Goal: Task Accomplishment & Management: Manage account settings

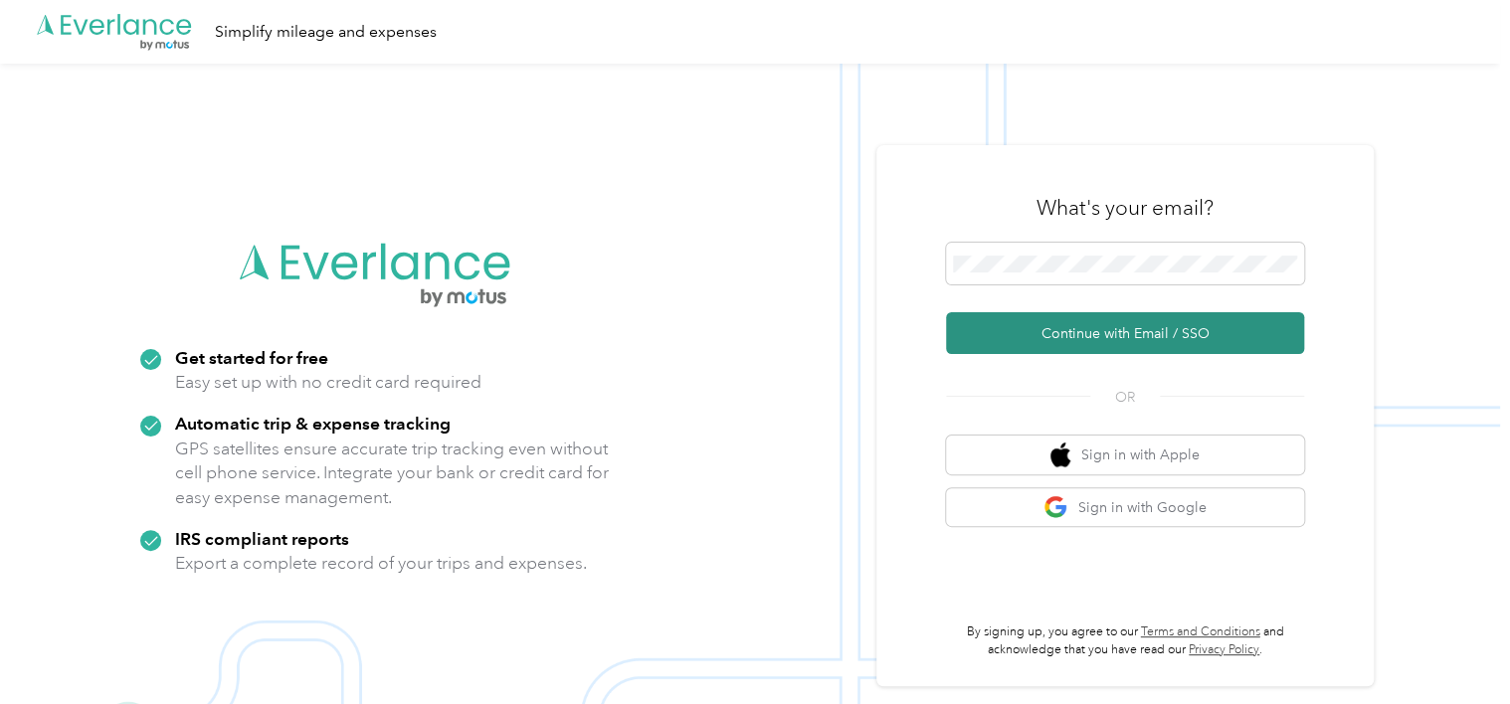
click at [1040, 327] on button "Continue with Email / SSO" at bounding box center [1125, 333] width 358 height 42
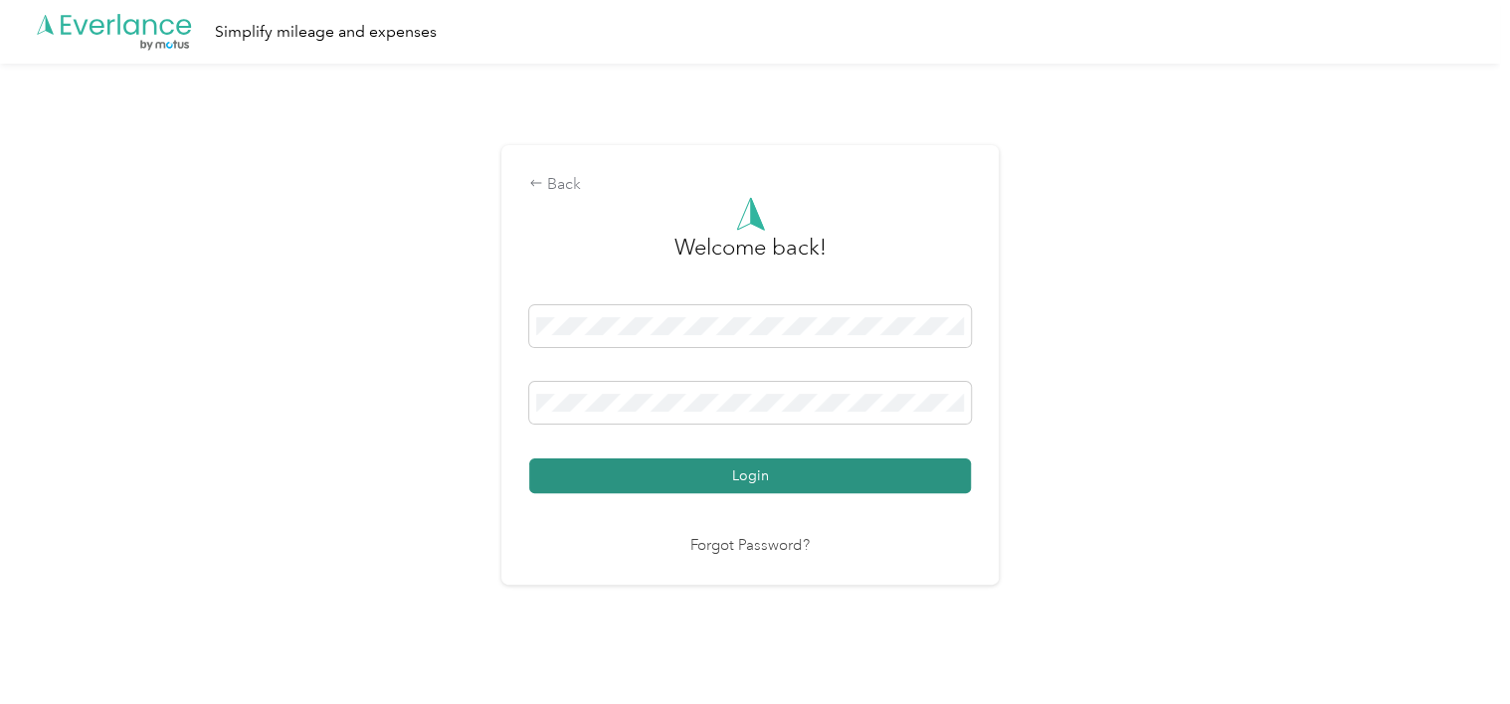
click at [859, 470] on button "Login" at bounding box center [750, 476] width 442 height 35
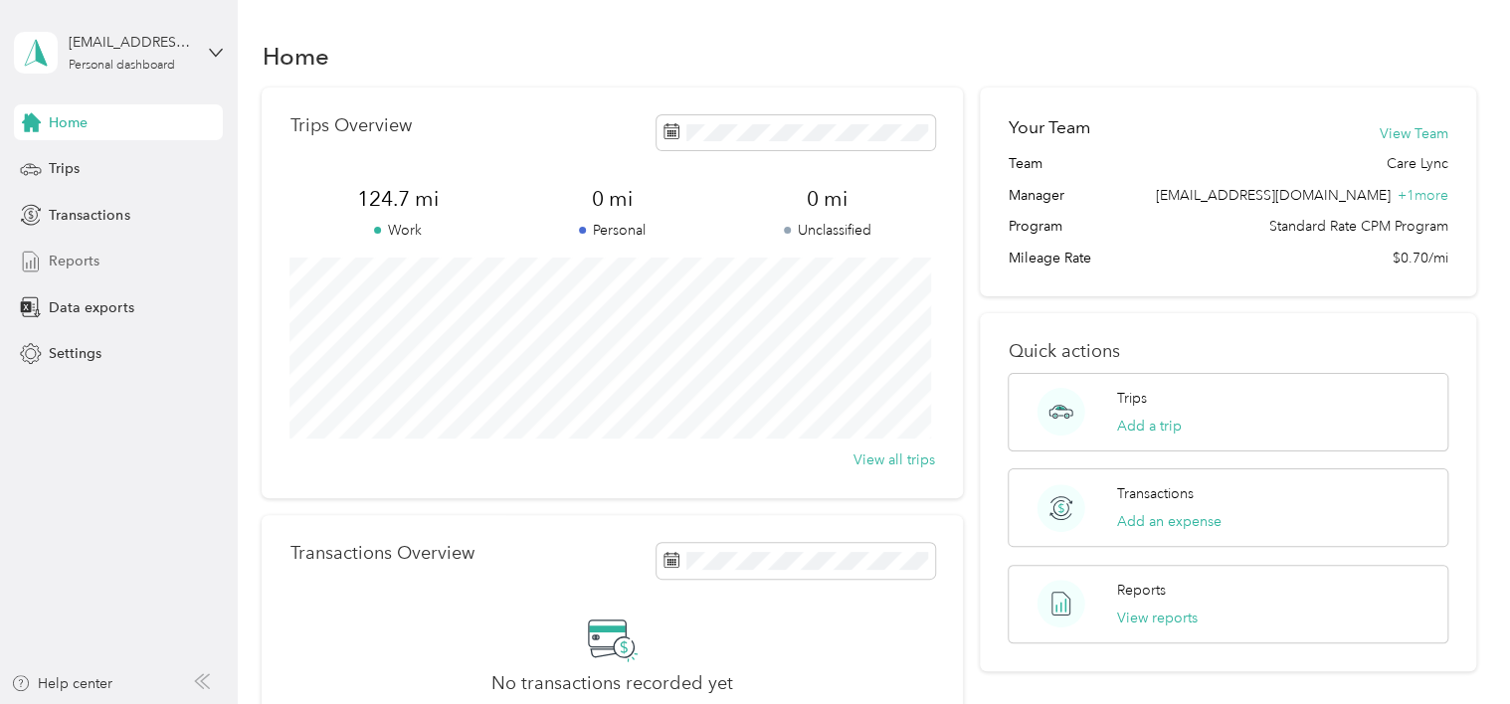
click at [140, 266] on div "Reports" at bounding box center [118, 262] width 209 height 36
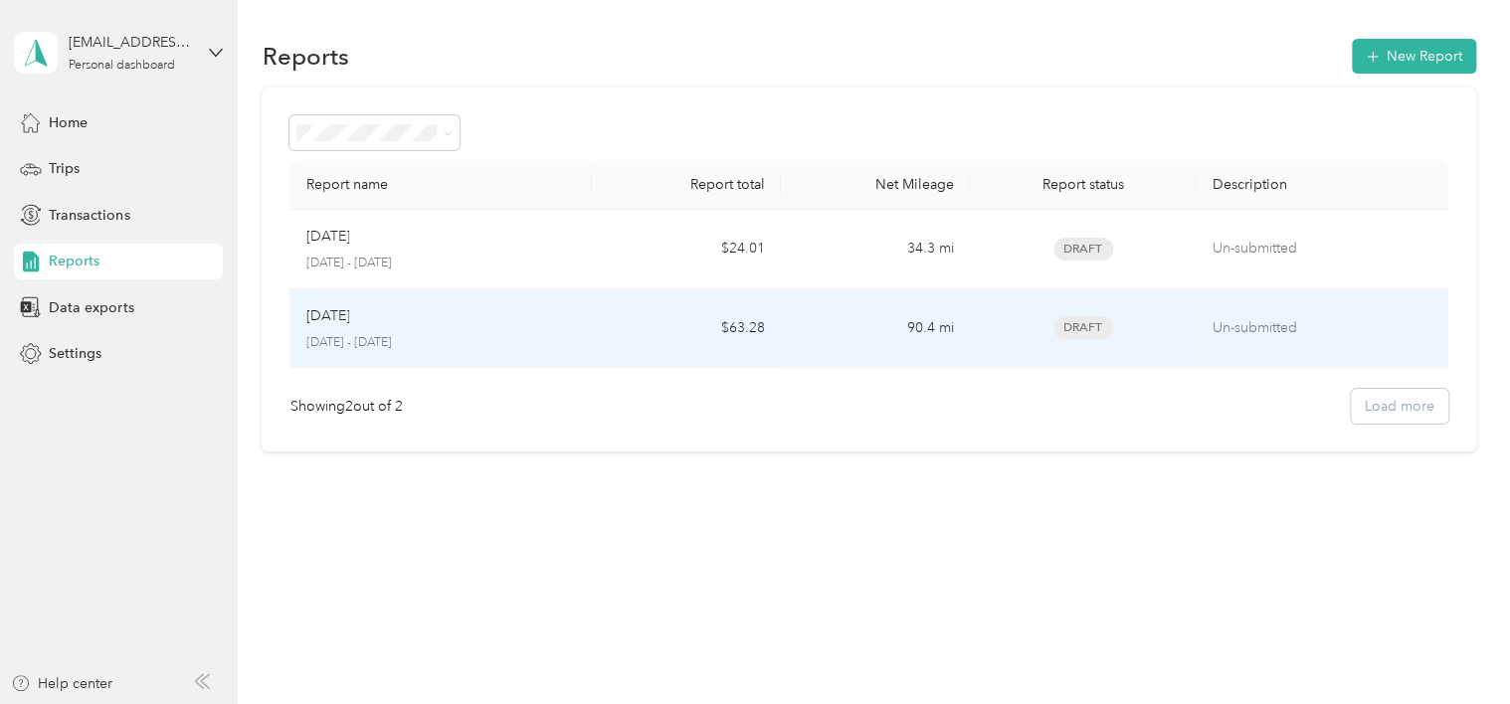
click at [521, 325] on div "[DATE]" at bounding box center [440, 316] width 271 height 22
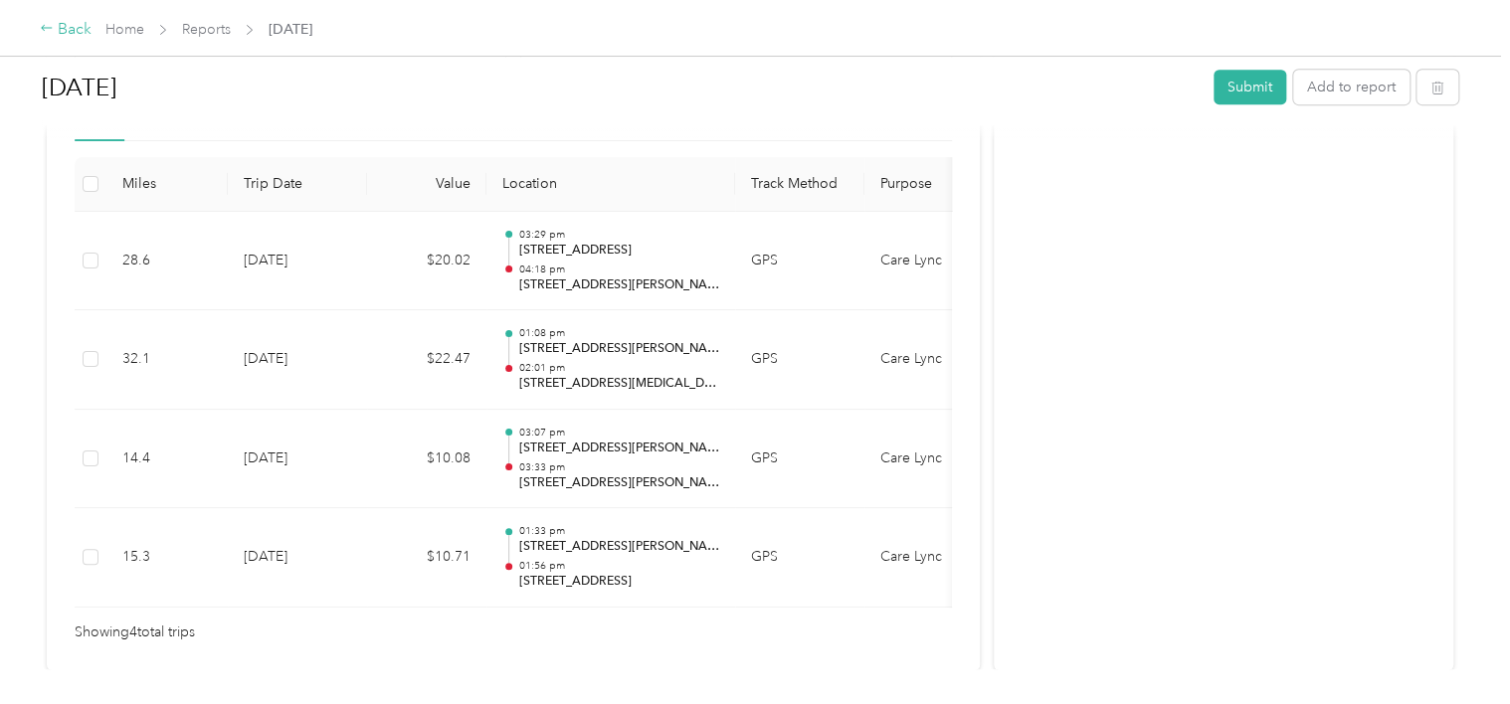
click at [56, 18] on div "Back" at bounding box center [66, 30] width 52 height 24
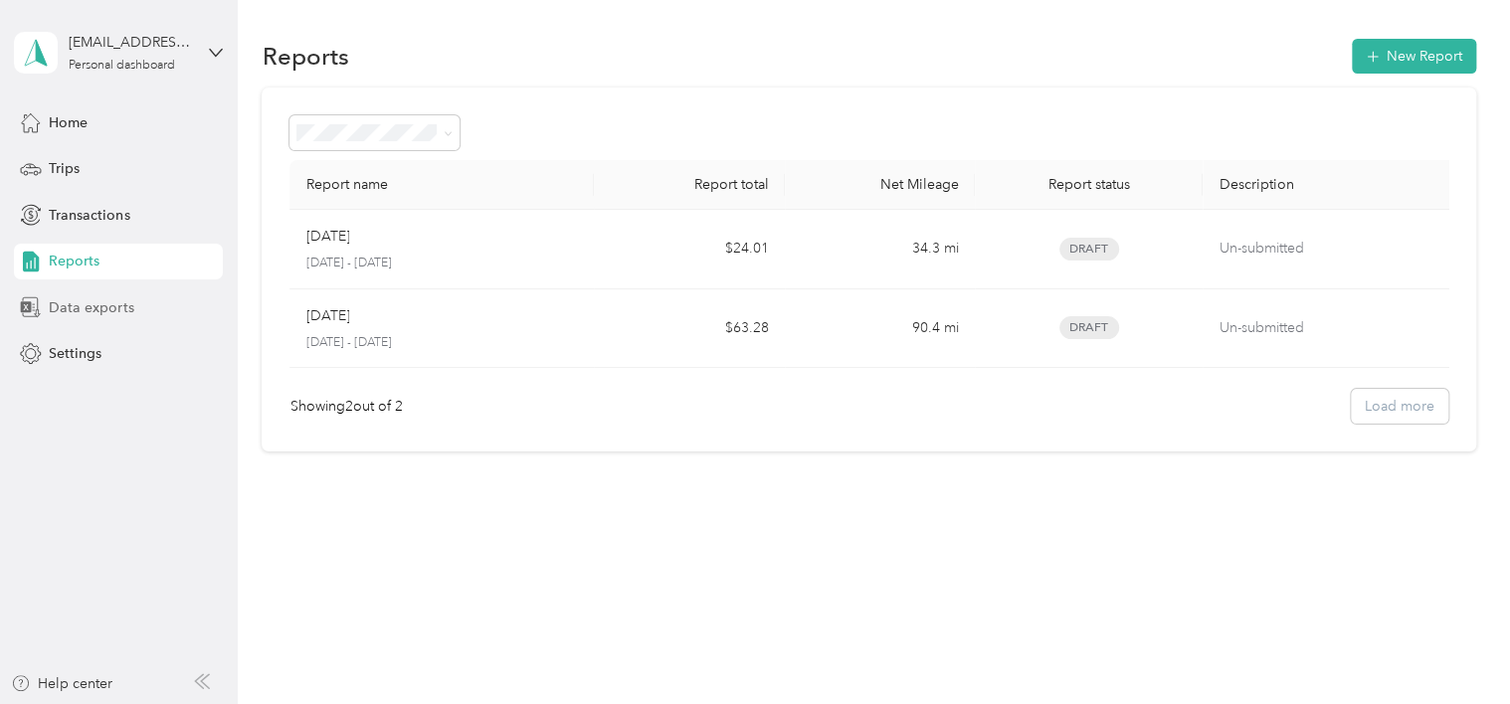
click at [99, 304] on span "Data exports" at bounding box center [91, 307] width 85 height 21
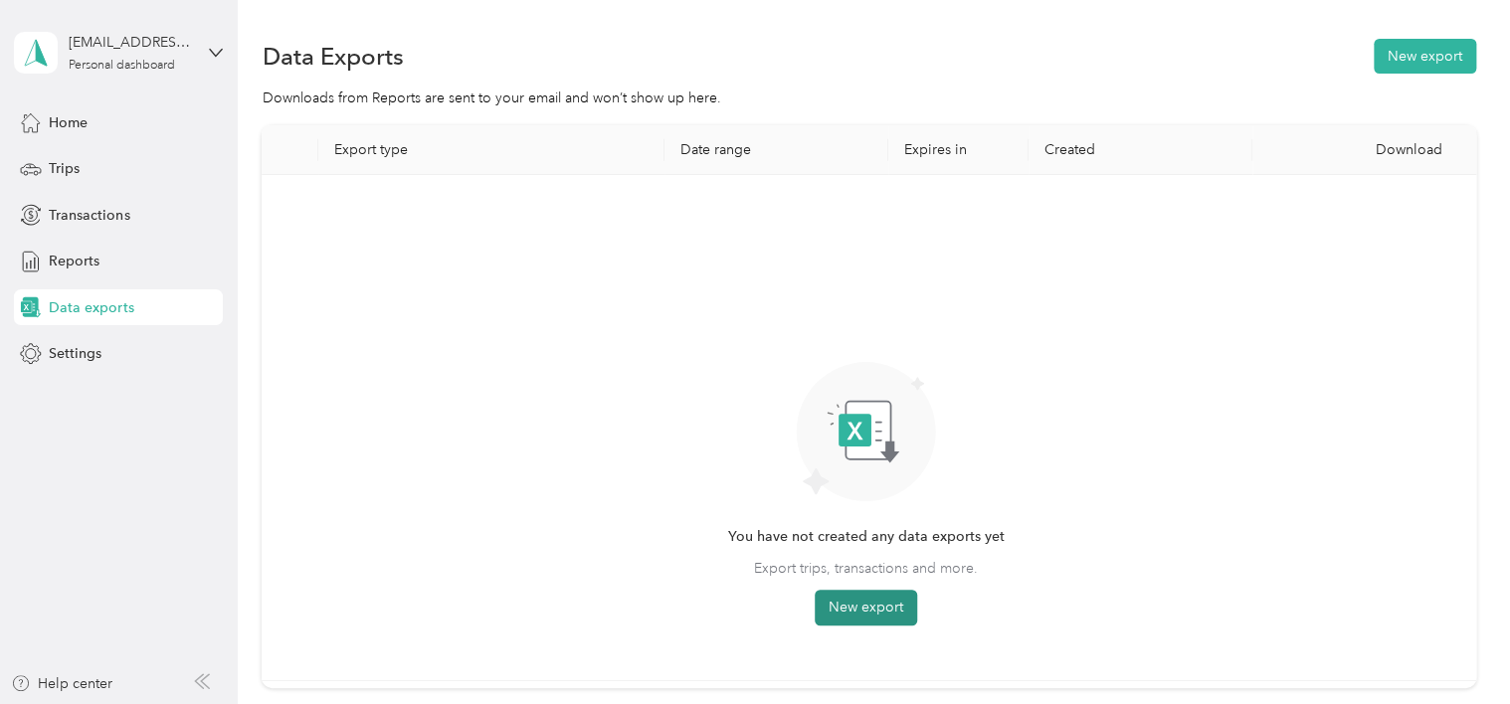
click at [867, 605] on button "New export" at bounding box center [866, 608] width 102 height 36
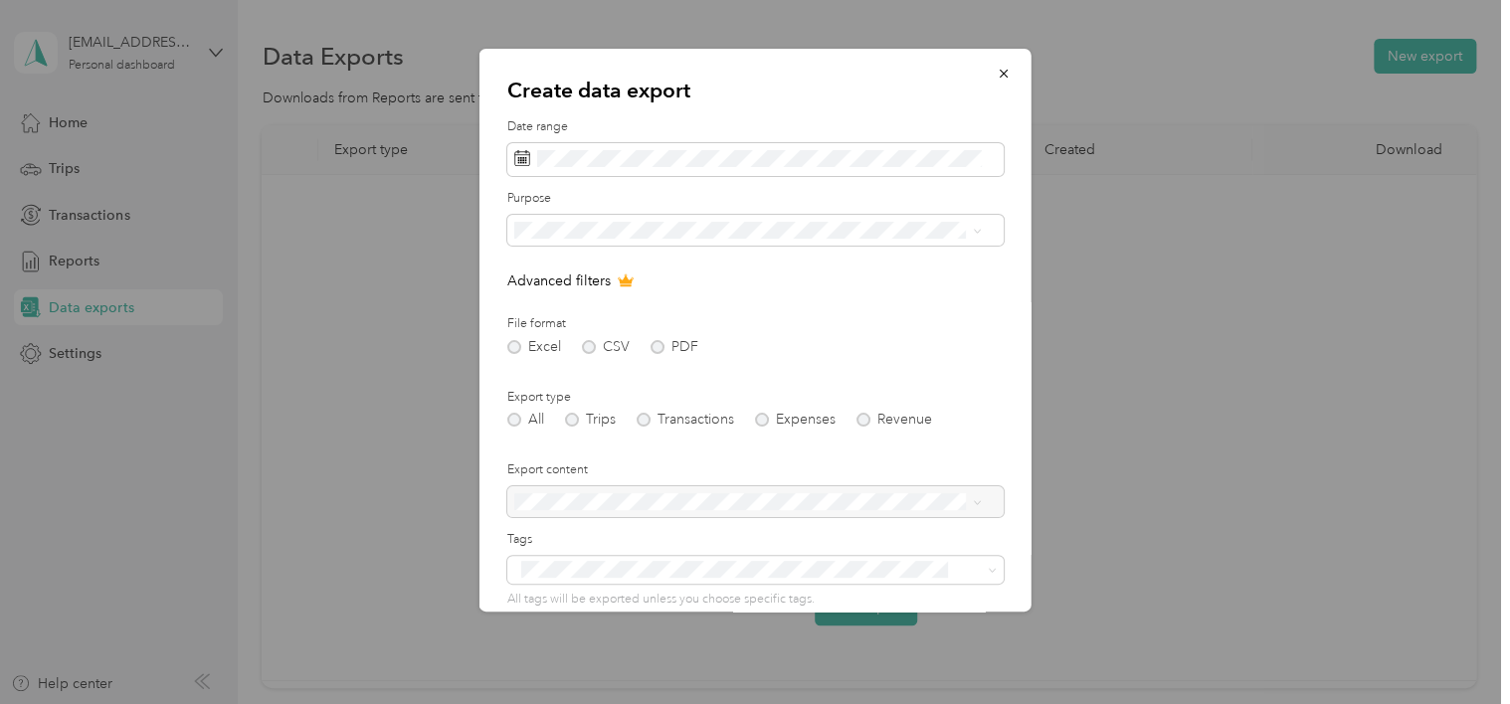
click at [945, 314] on form "Date range Purpose Advanced filters File format Excel CSV PDF Export type All T…" at bounding box center [755, 431] width 496 height 626
click at [537, 287] on li "Care Lync" at bounding box center [746, 301] width 481 height 35
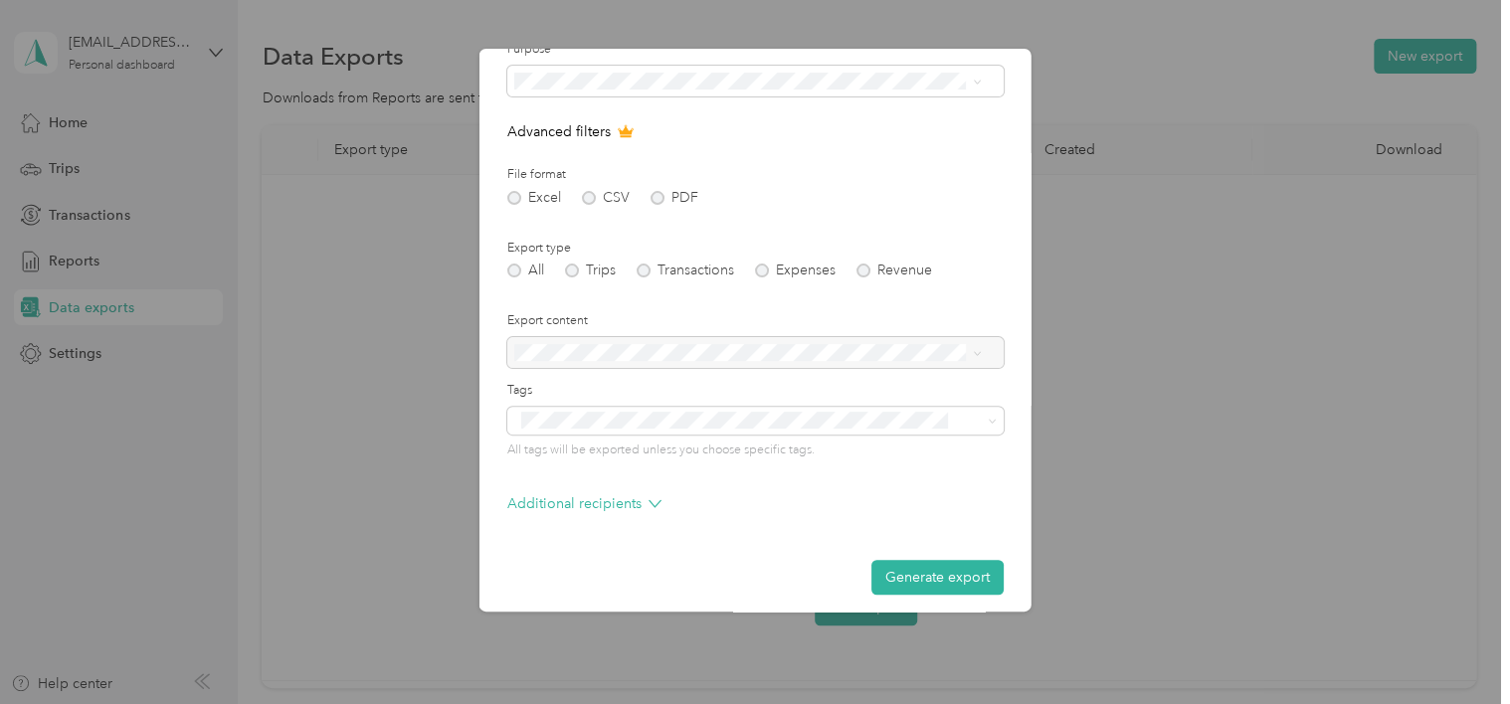
scroll to position [159, 0]
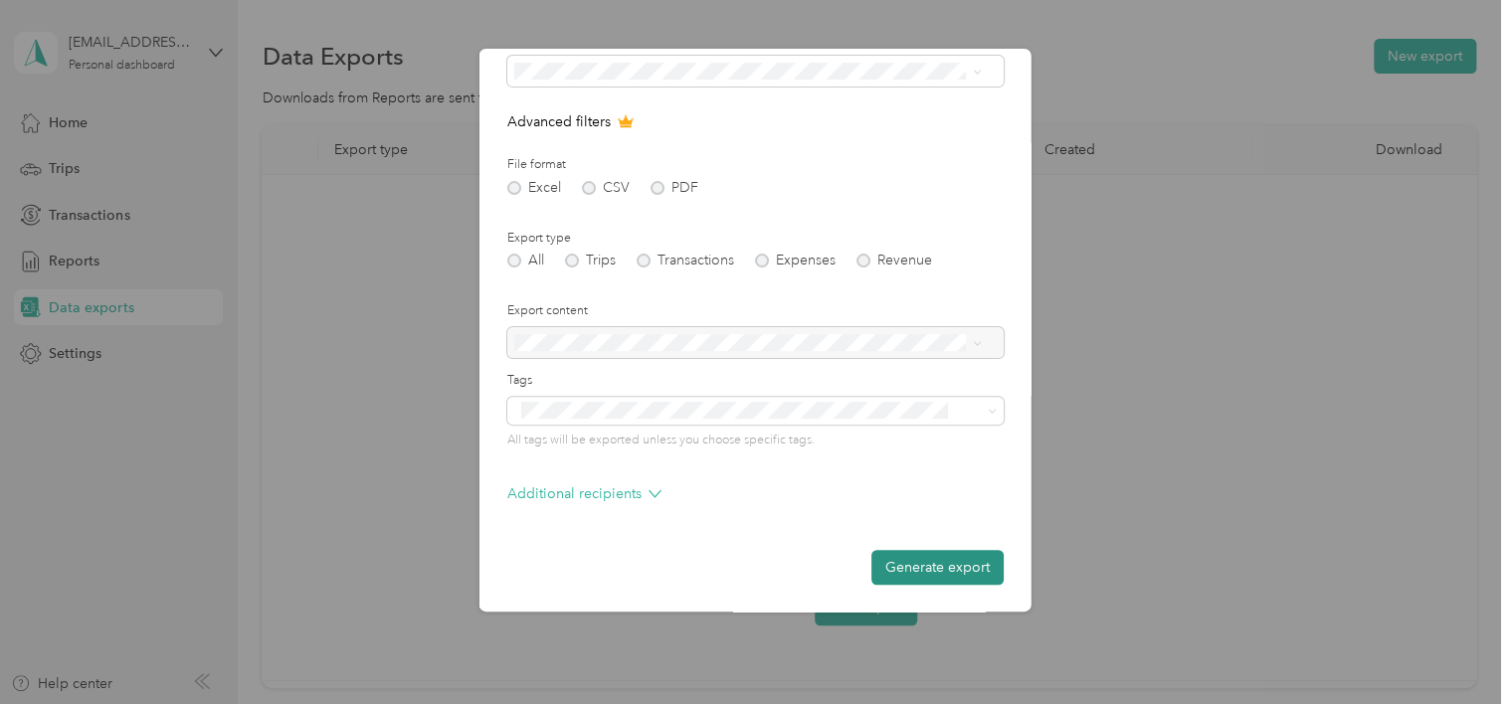
click at [913, 560] on button "Generate export" at bounding box center [937, 567] width 132 height 35
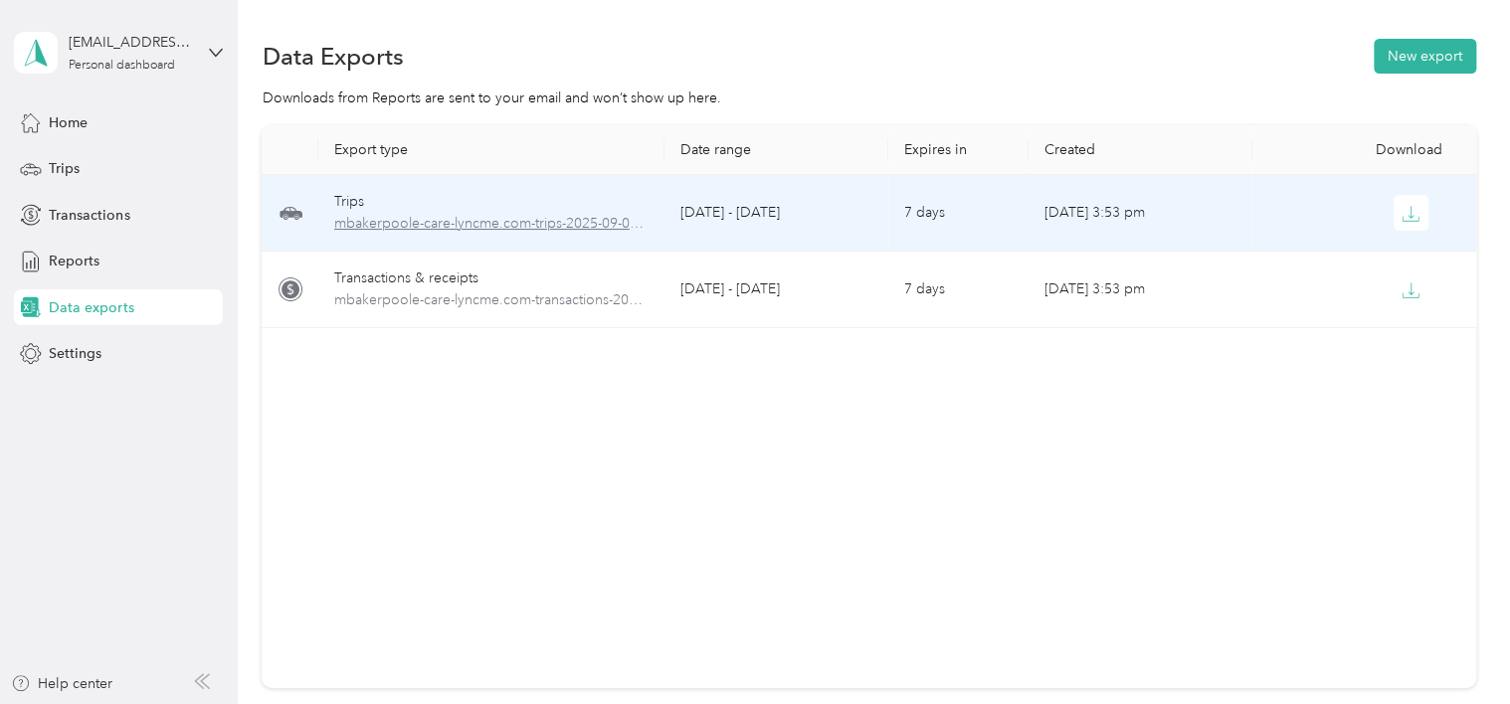
click at [585, 227] on span "mbakerpoole-care-lyncme.com-trips-2025-09-01-2025-10-02.xlsx" at bounding box center [491, 224] width 315 height 22
click at [350, 203] on div "Trips" at bounding box center [491, 202] width 315 height 22
click at [1403, 207] on icon "button" at bounding box center [1411, 214] width 18 height 18
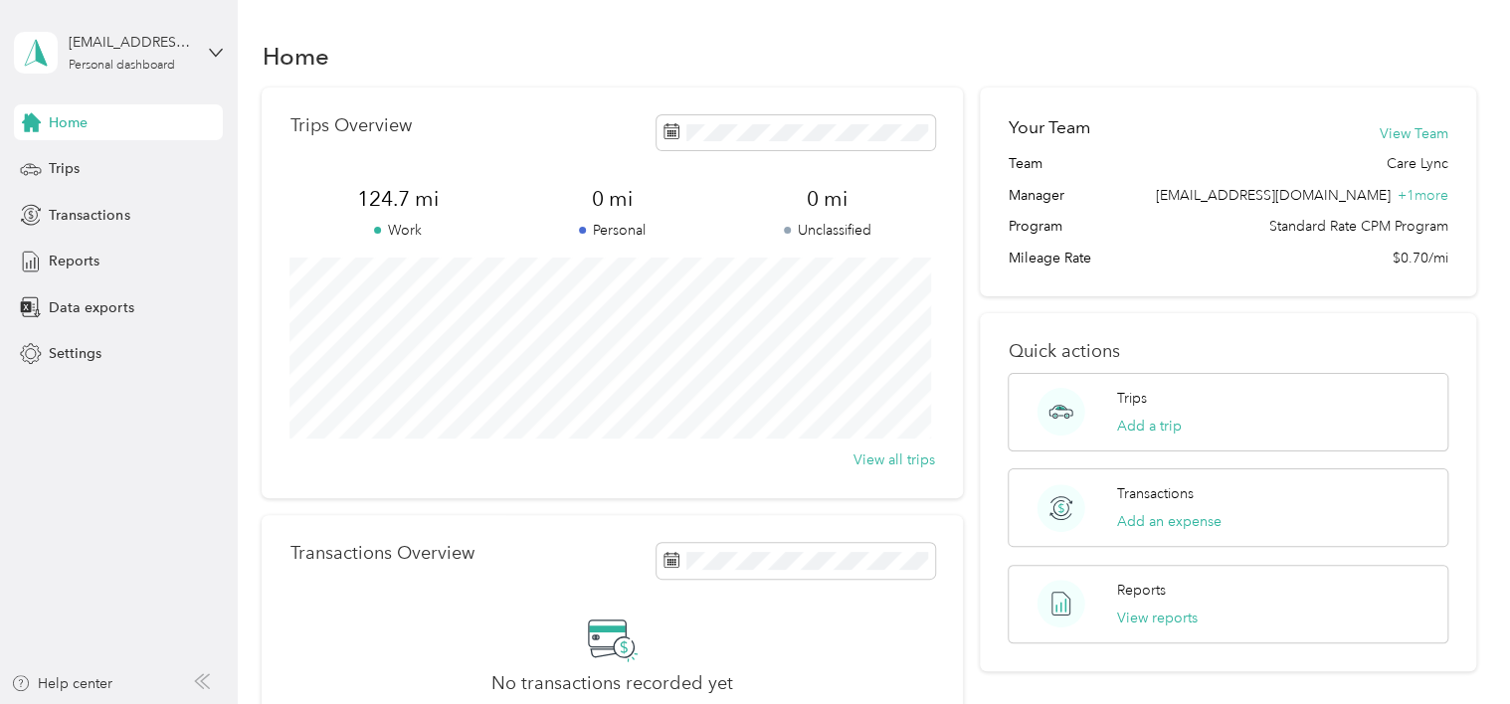
click at [913, 36] on div "Home" at bounding box center [869, 56] width 1214 height 42
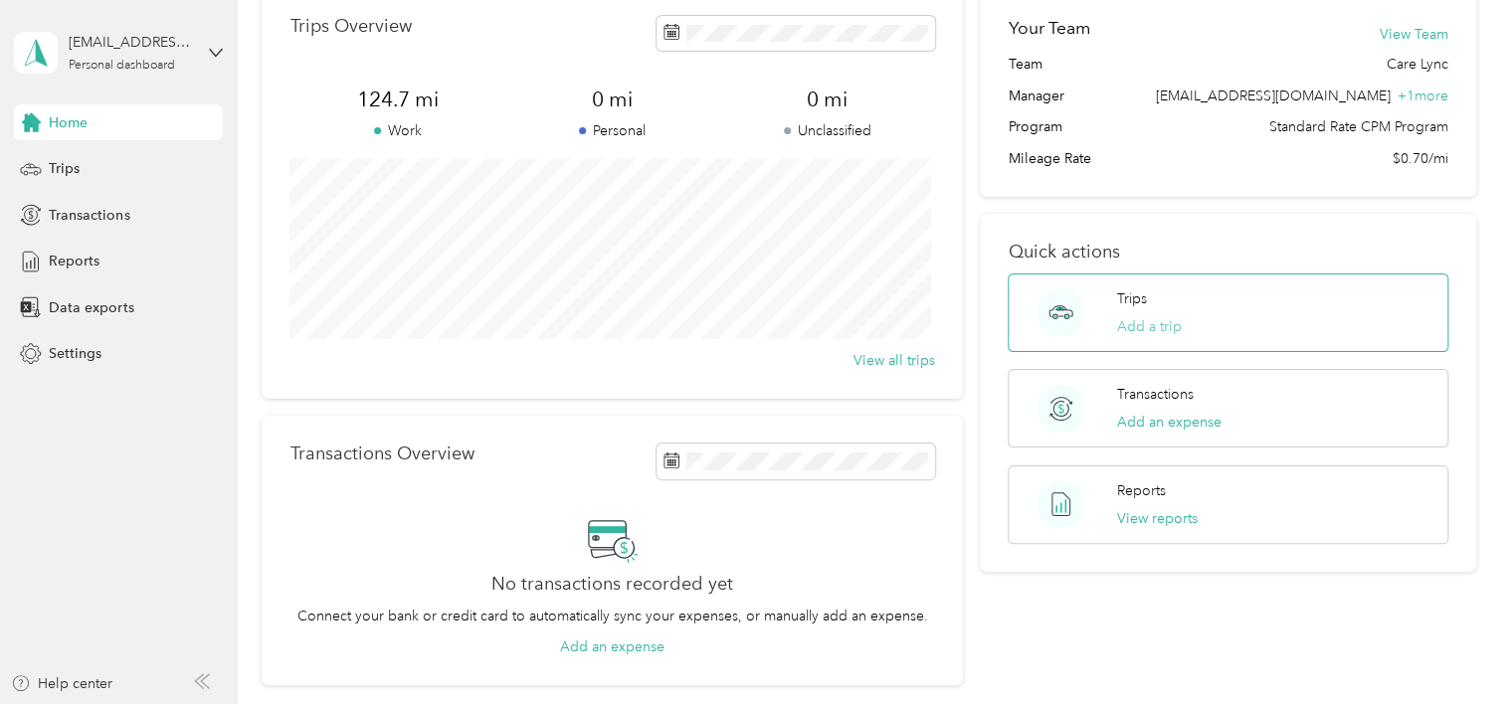
click at [1169, 322] on button "Add a trip" at bounding box center [1149, 326] width 65 height 21
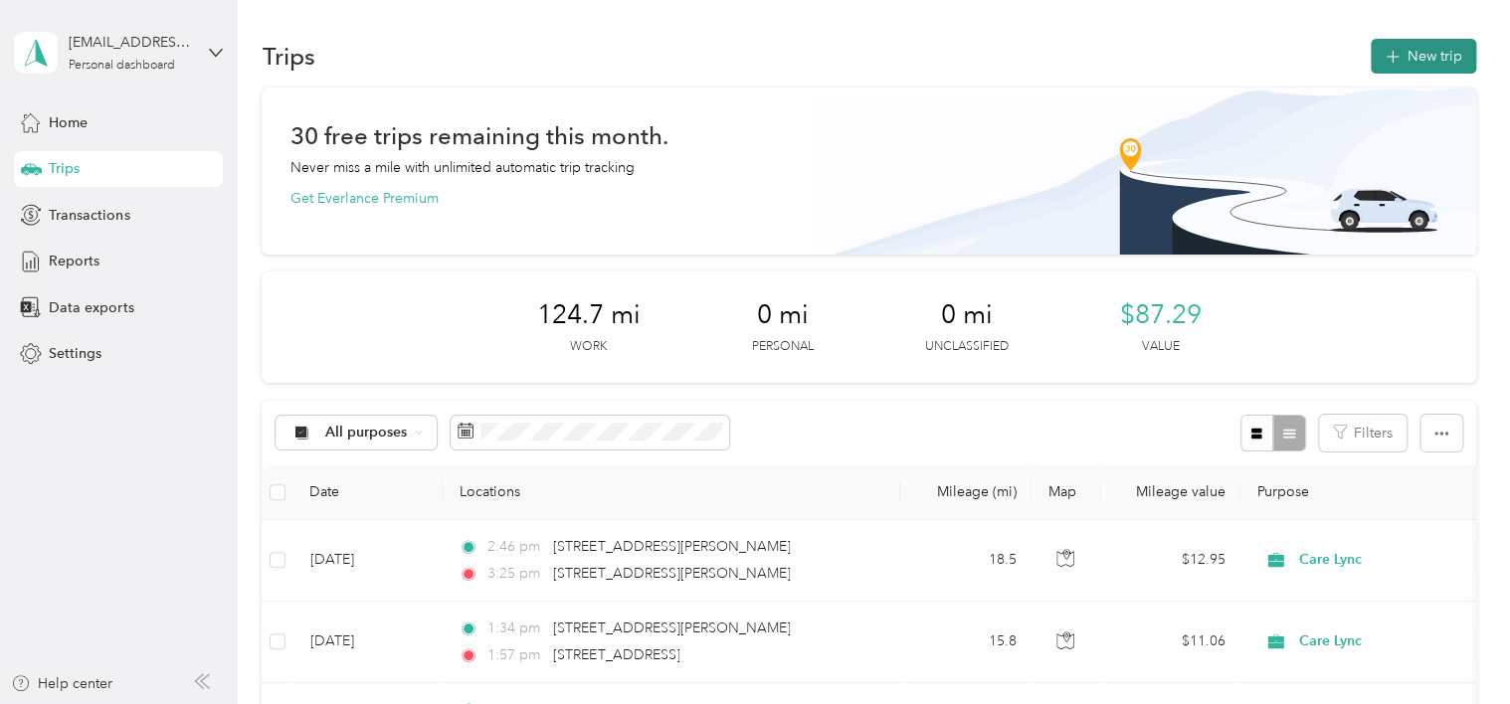
click at [1421, 51] on button "New trip" at bounding box center [1423, 56] width 105 height 35
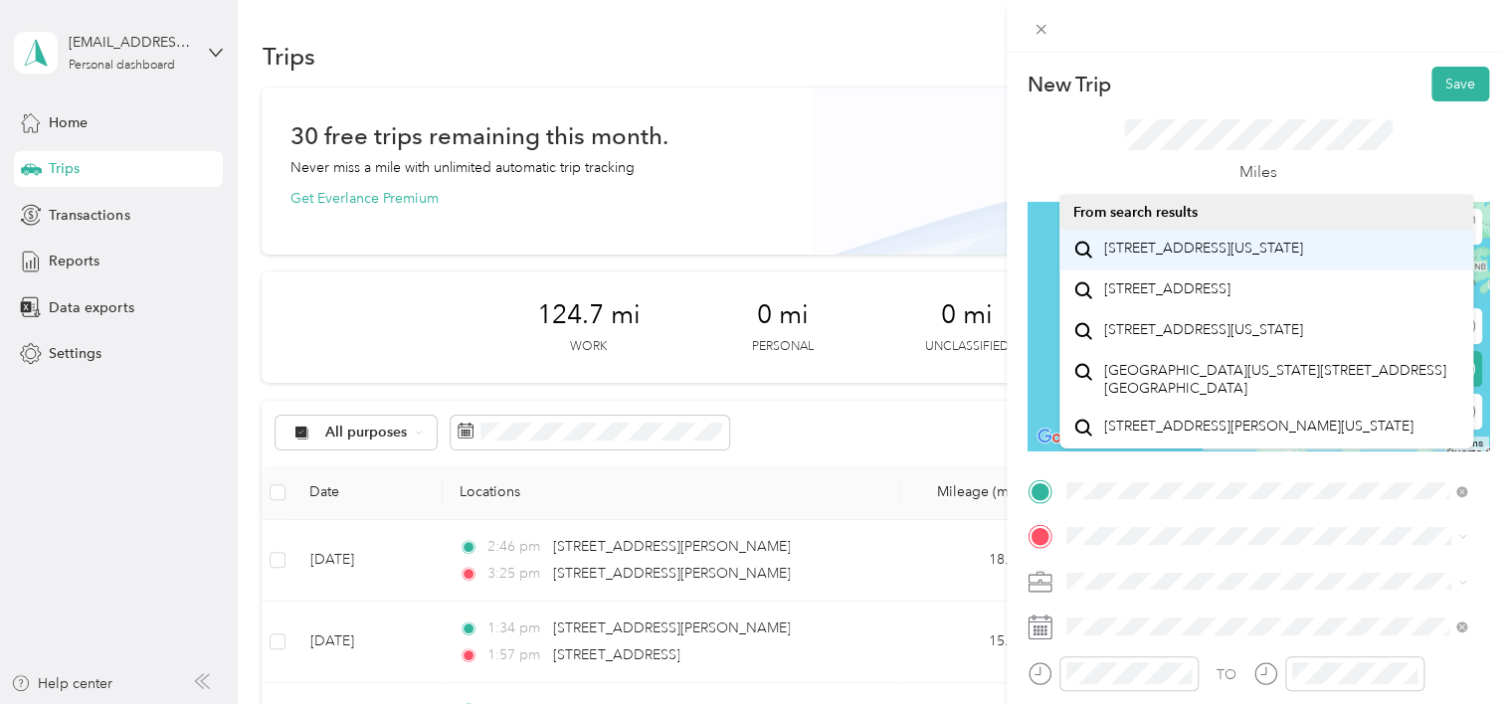
click at [1188, 254] on span "[STREET_ADDRESS][US_STATE]" at bounding box center [1202, 249] width 199 height 18
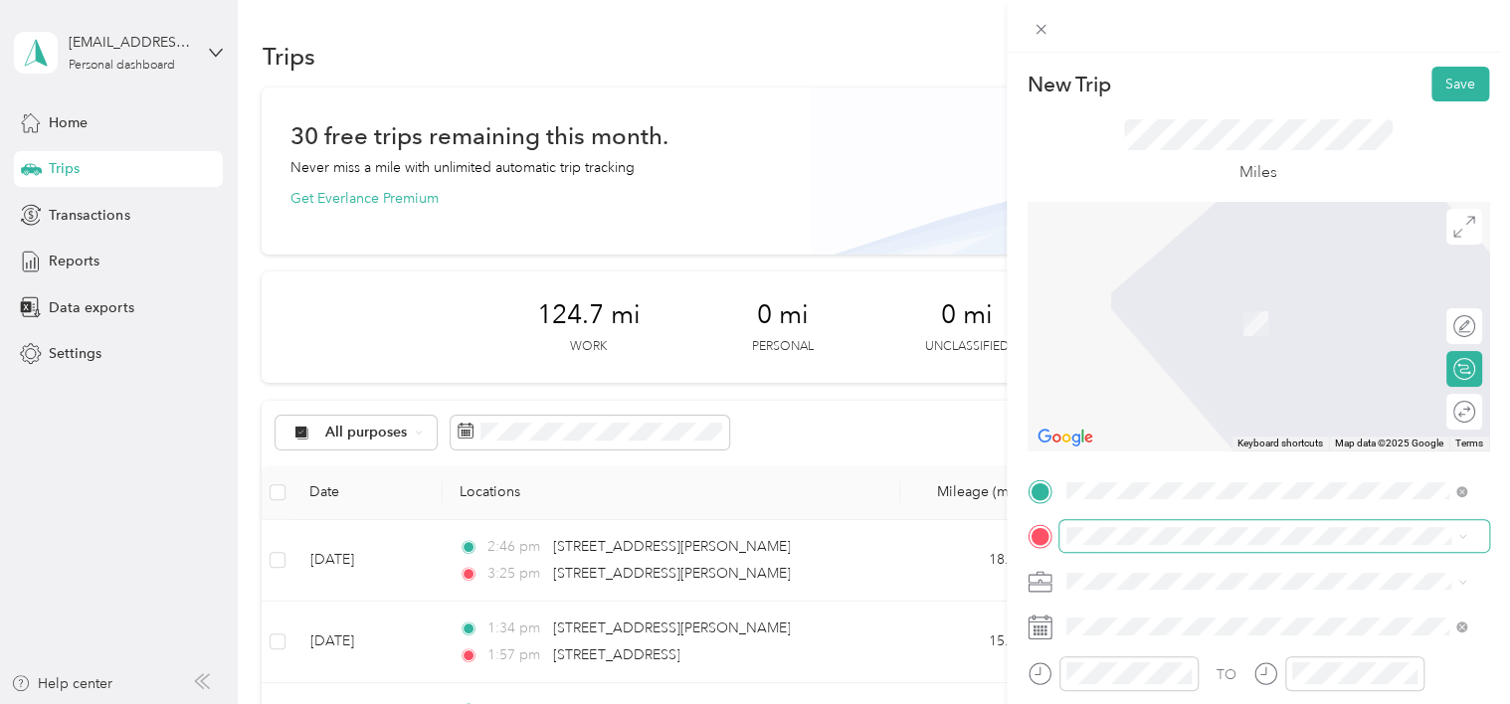
click at [1160, 546] on span at bounding box center [1274, 536] width 430 height 32
click at [1252, 303] on span "102 Pleasant Street Springvale, Maine 04083, United States" at bounding box center [1202, 294] width 199 height 18
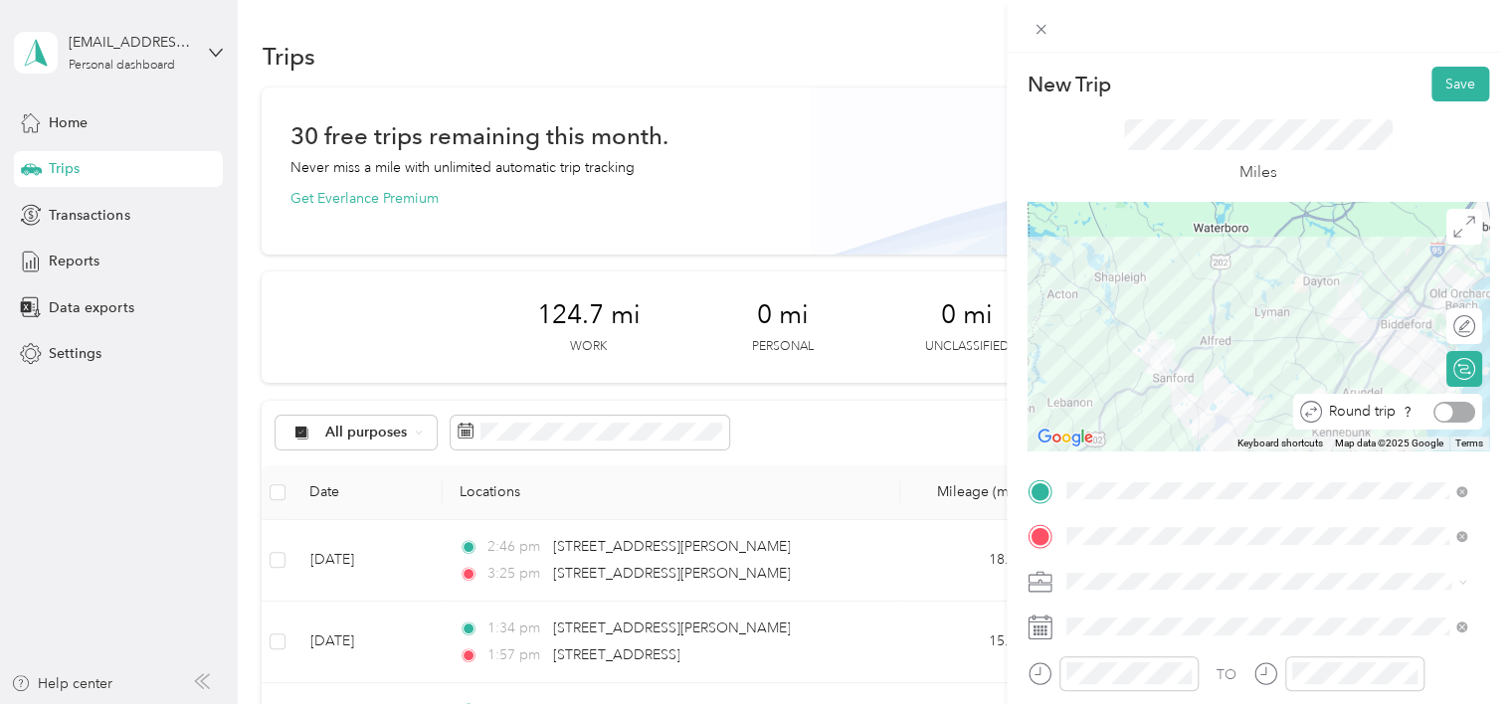
click at [1448, 414] on div at bounding box center [1454, 412] width 42 height 21
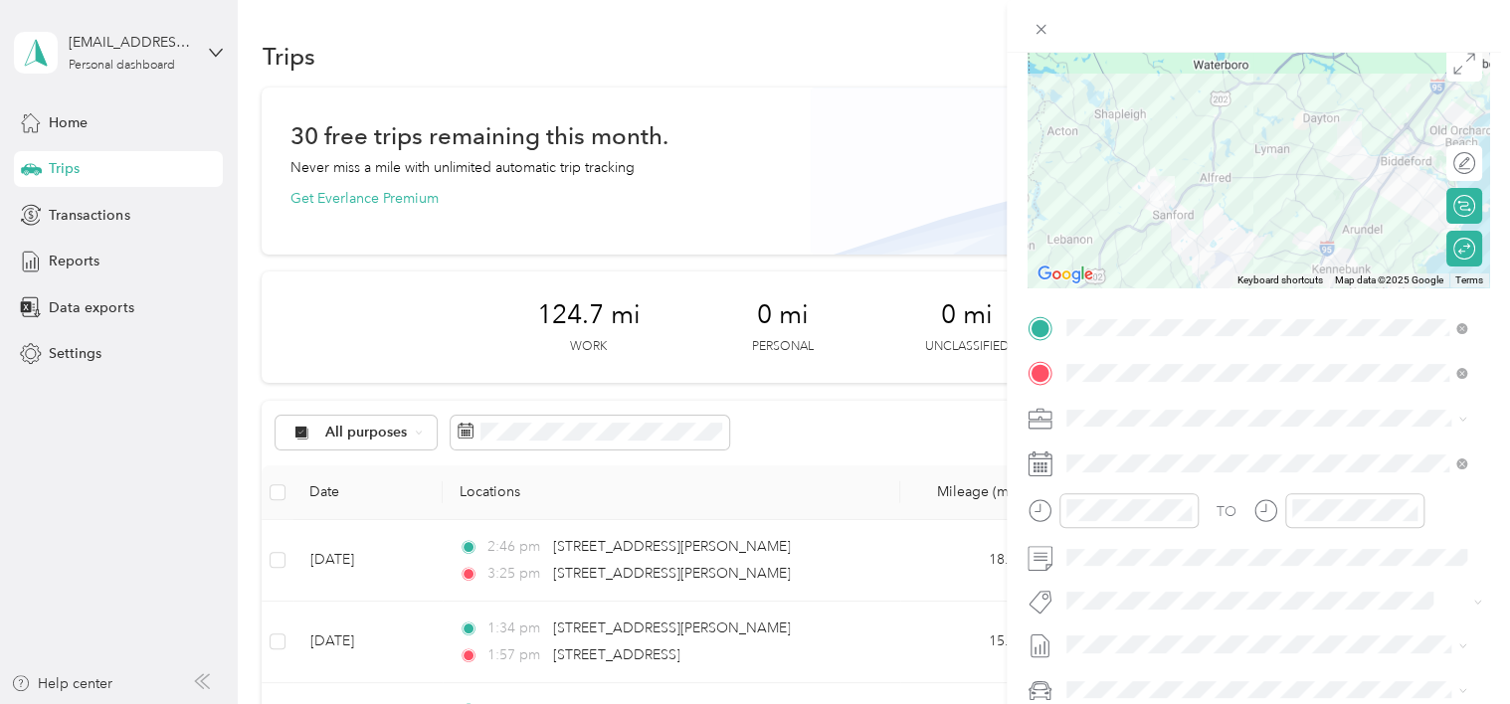
scroll to position [199, 0]
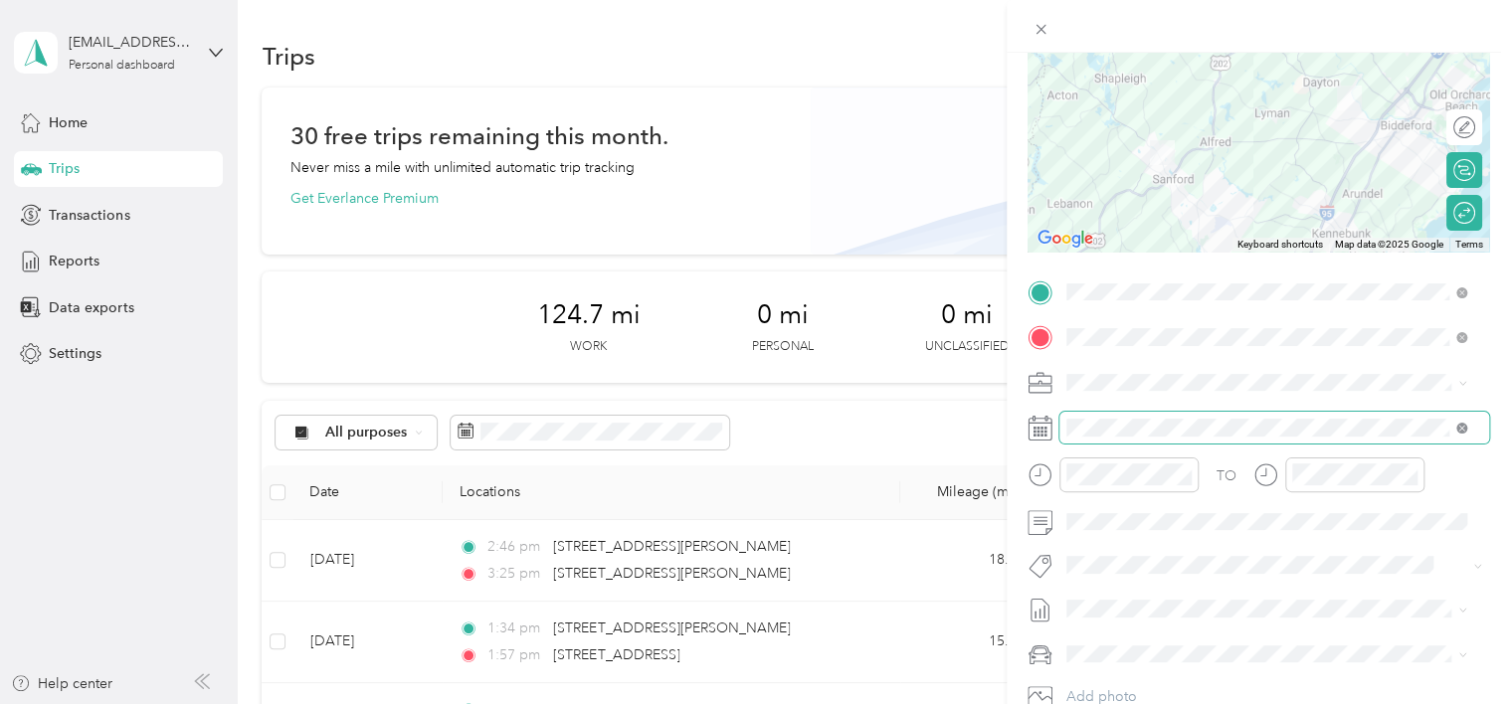
click at [1461, 428] on icon at bounding box center [1461, 429] width 6 height 6
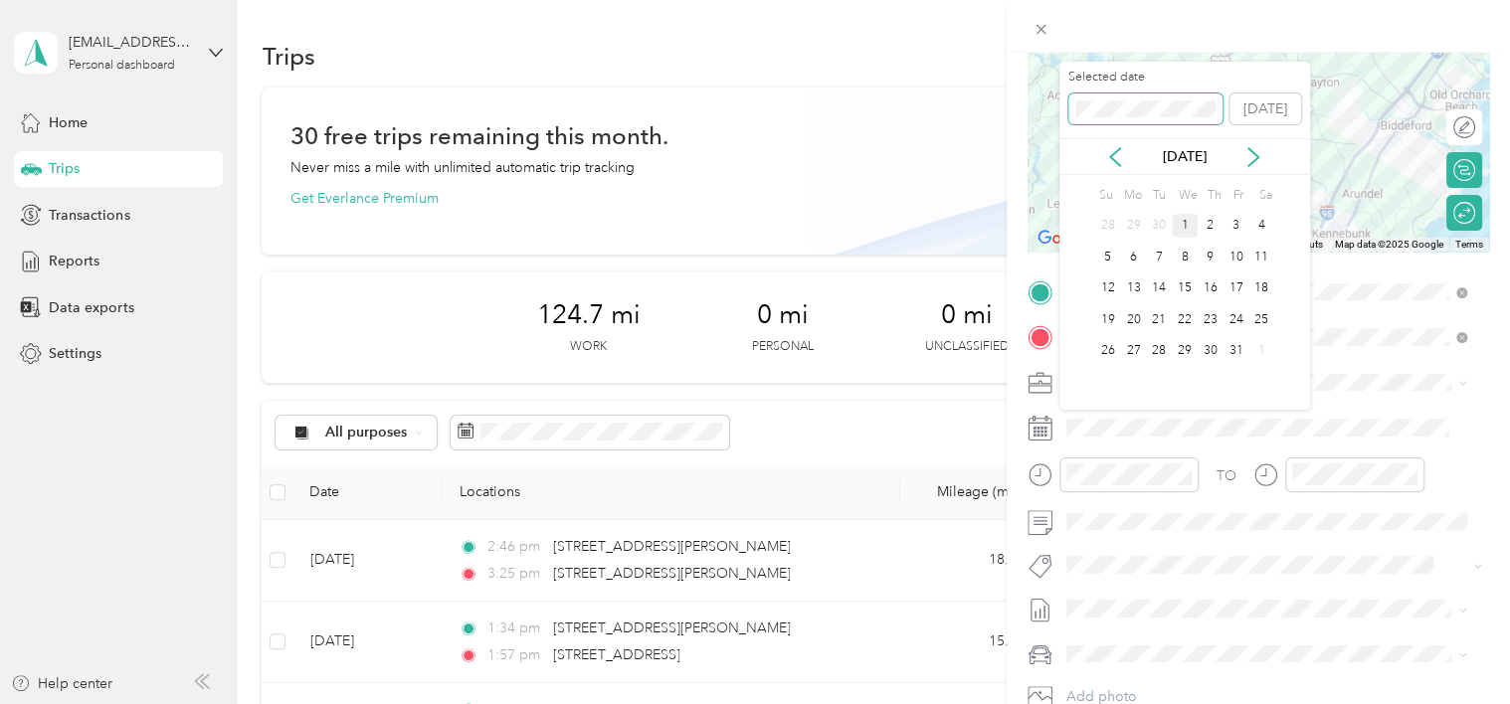
click at [1166, 118] on span at bounding box center [1145, 110] width 154 height 32
click at [1125, 151] on icon at bounding box center [1115, 157] width 20 height 20
click at [1138, 316] on div "22" at bounding box center [1133, 319] width 26 height 25
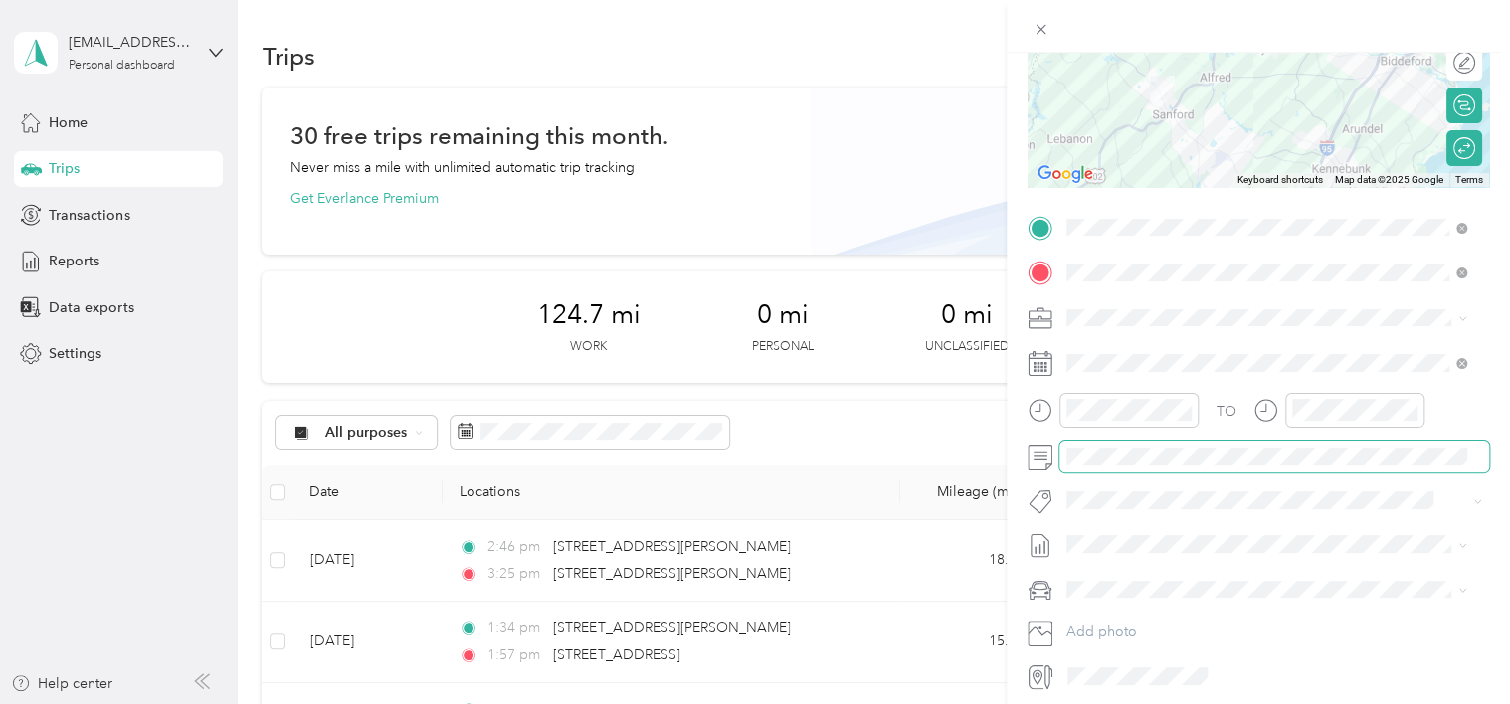
scroll to position [298, 0]
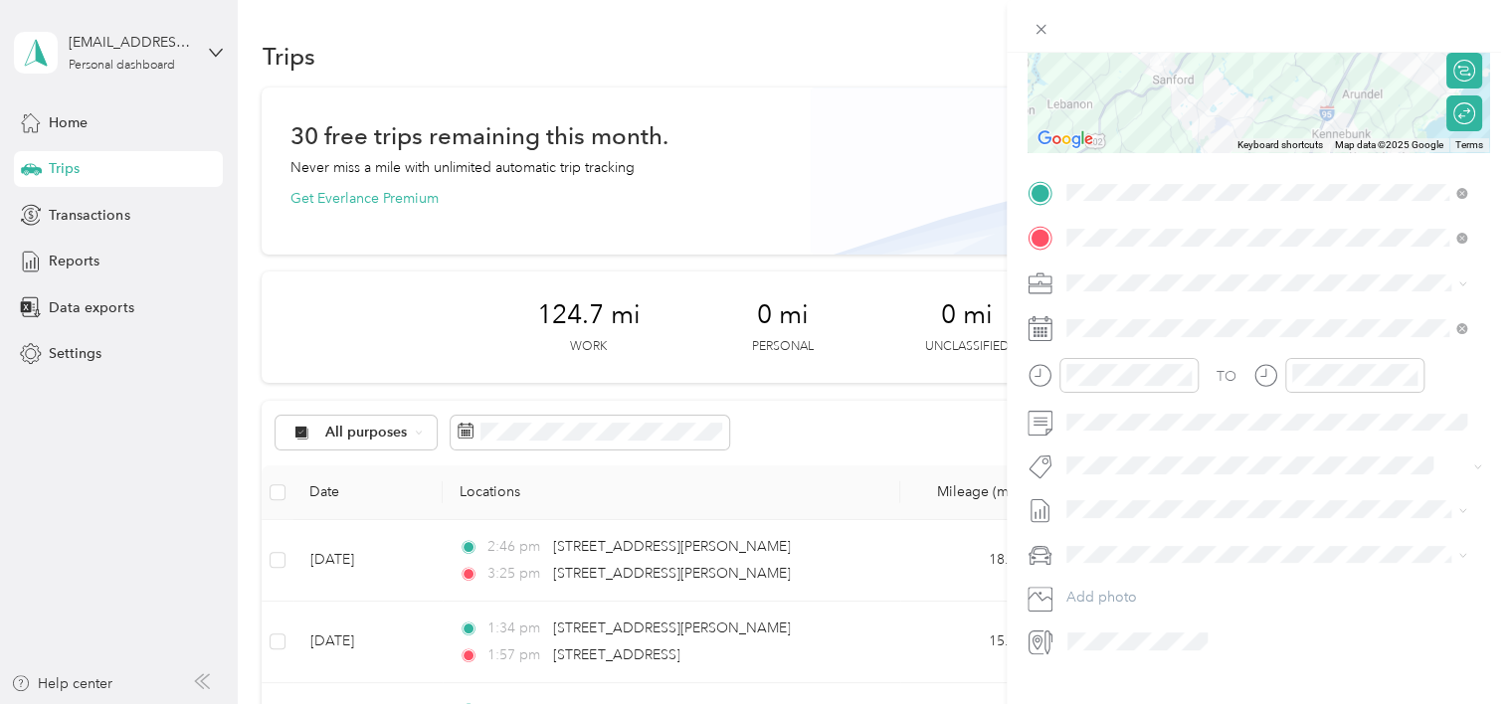
click at [1468, 275] on span at bounding box center [1274, 284] width 430 height 32
click at [1458, 283] on icon at bounding box center [1462, 284] width 9 height 9
click at [1239, 321] on li "Care Lync" at bounding box center [1266, 311] width 415 height 35
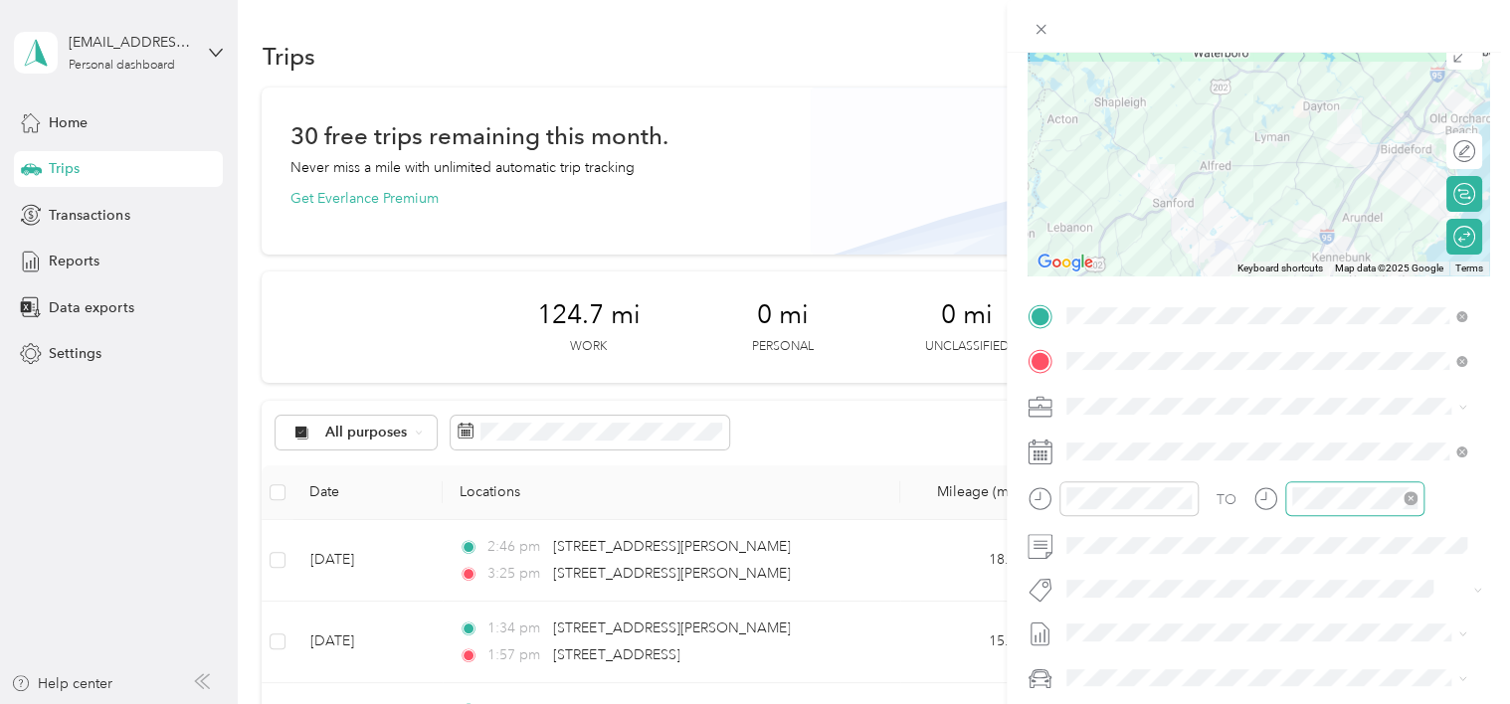
scroll to position [0, 0]
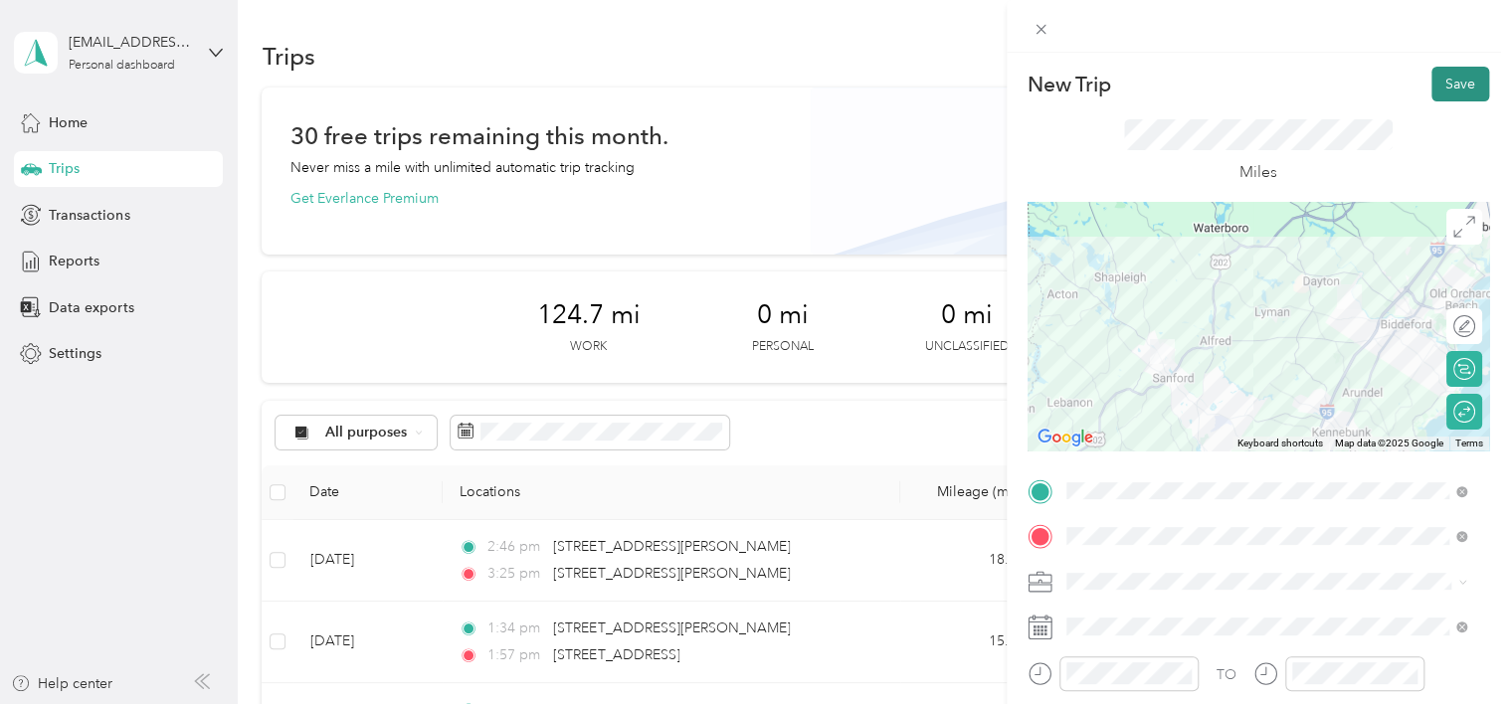
click at [1445, 84] on button "Save" at bounding box center [1460, 84] width 58 height 35
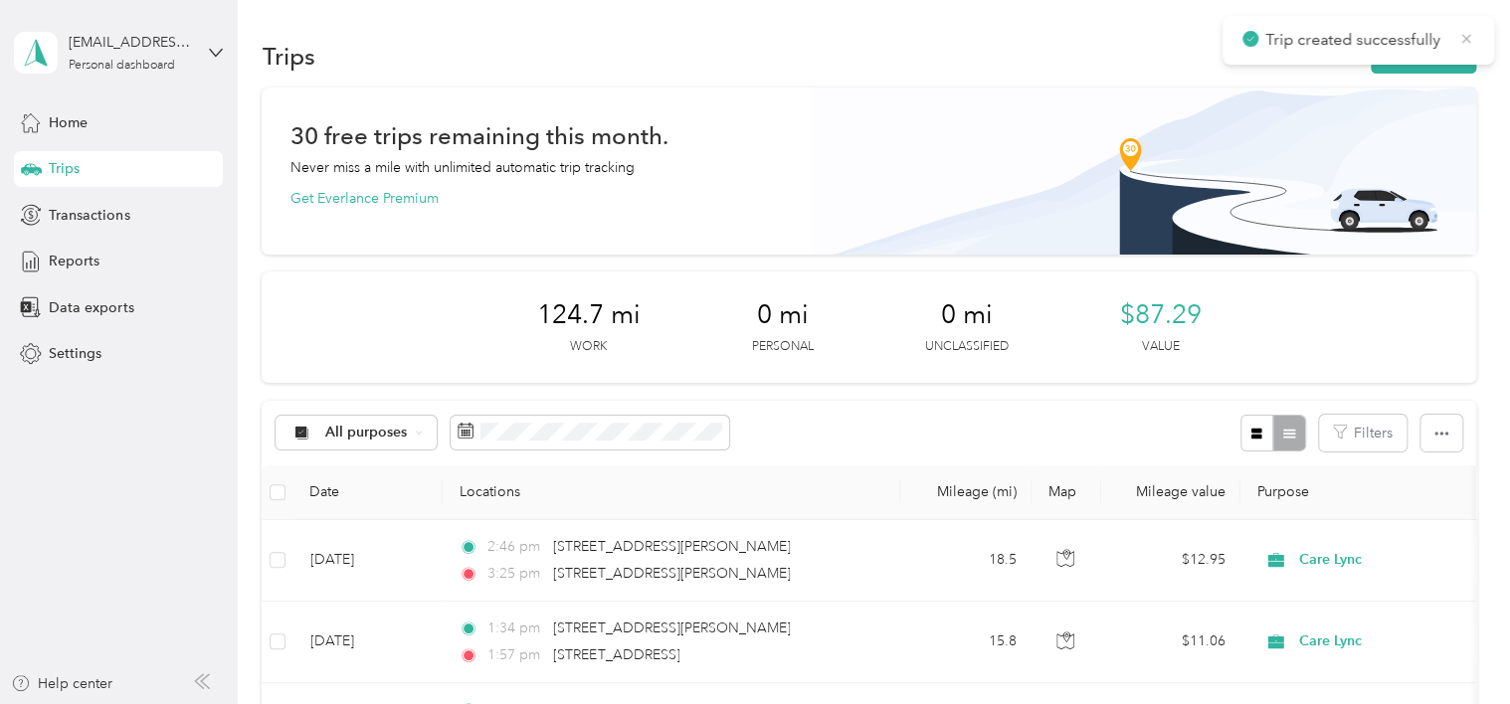
click at [1464, 36] on icon at bounding box center [1466, 39] width 16 height 18
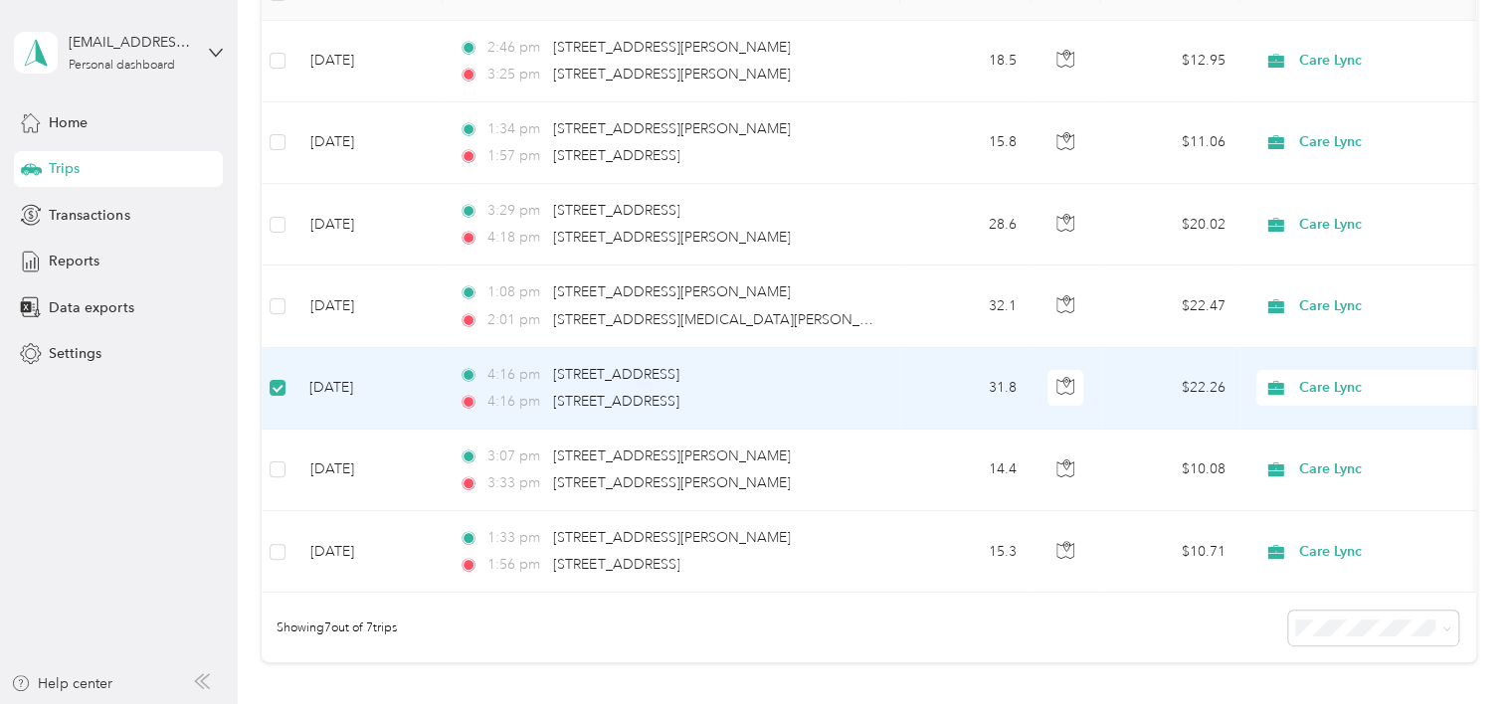
scroll to position [495, 0]
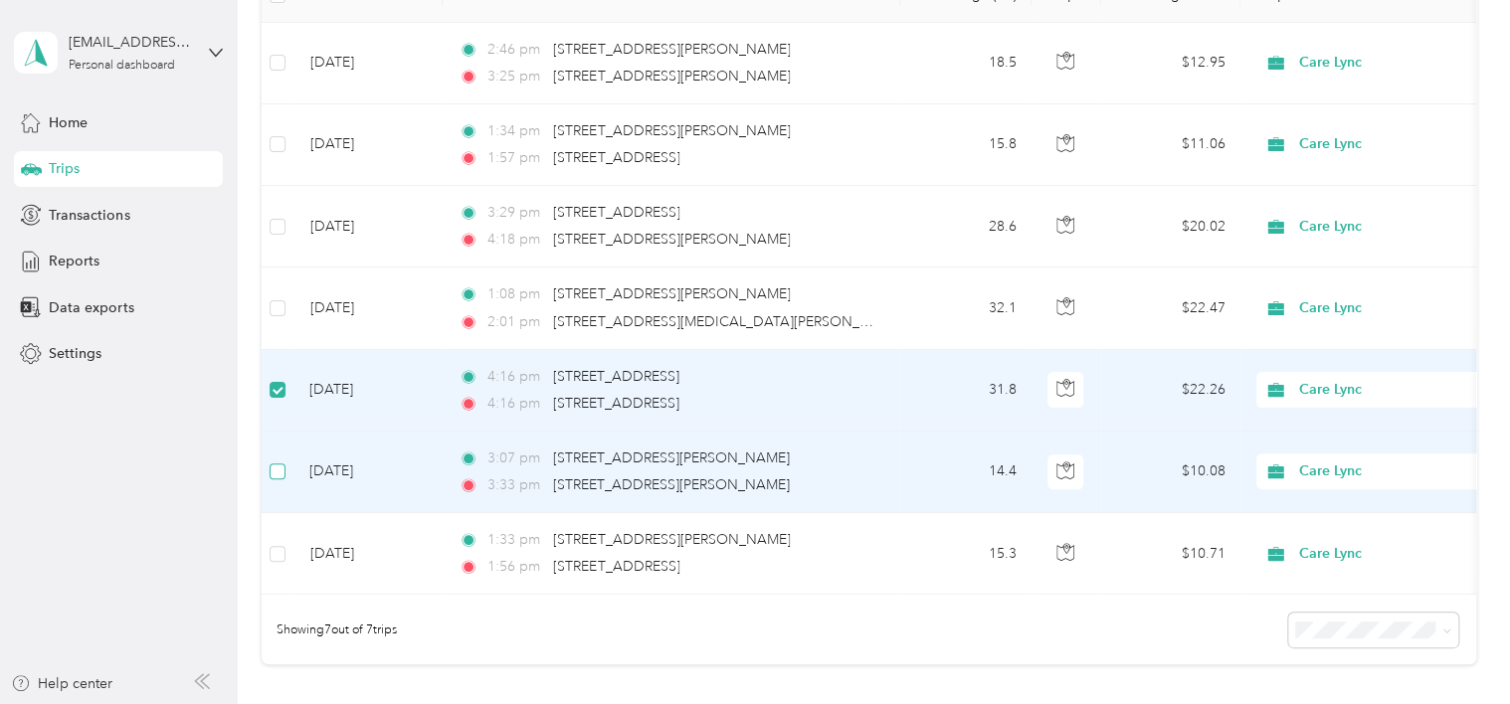
click at [279, 461] on label at bounding box center [278, 472] width 16 height 22
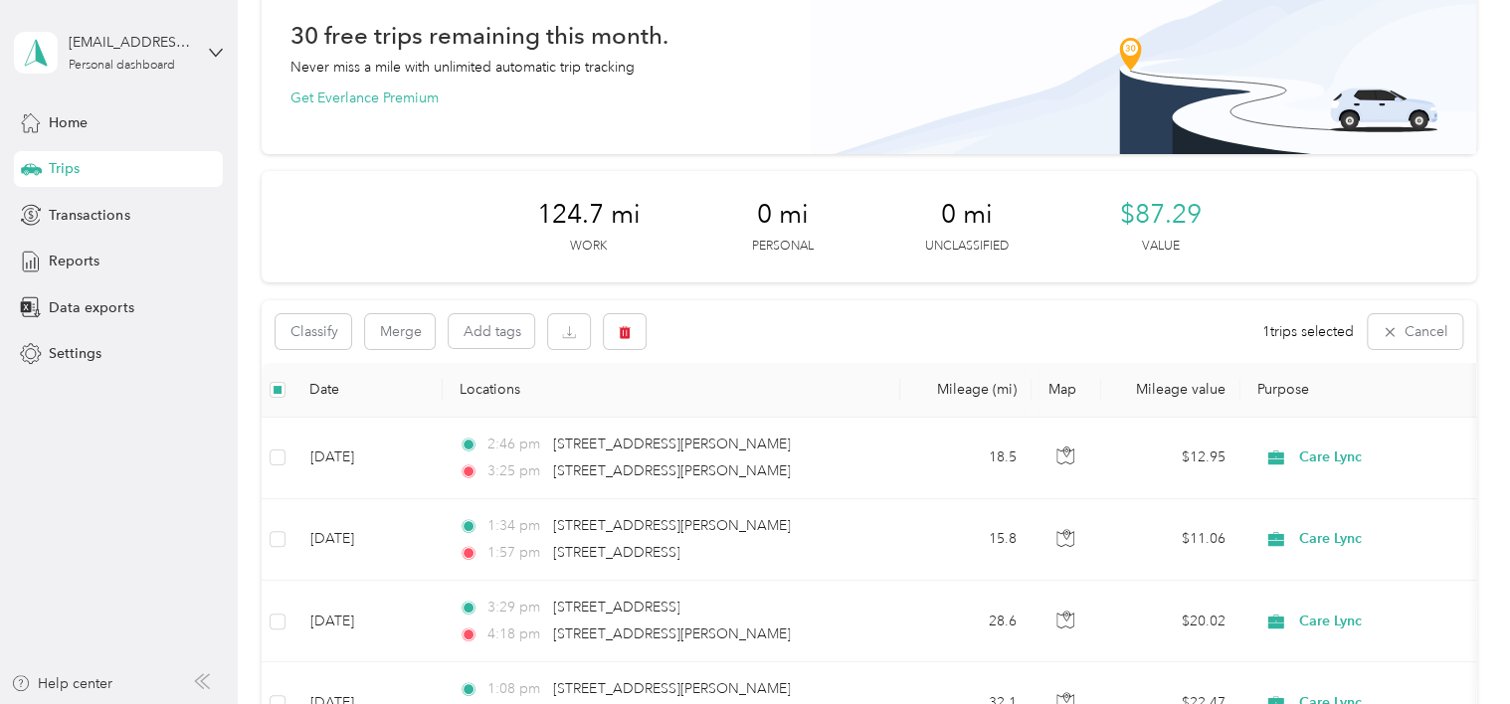
scroll to position [97, 0]
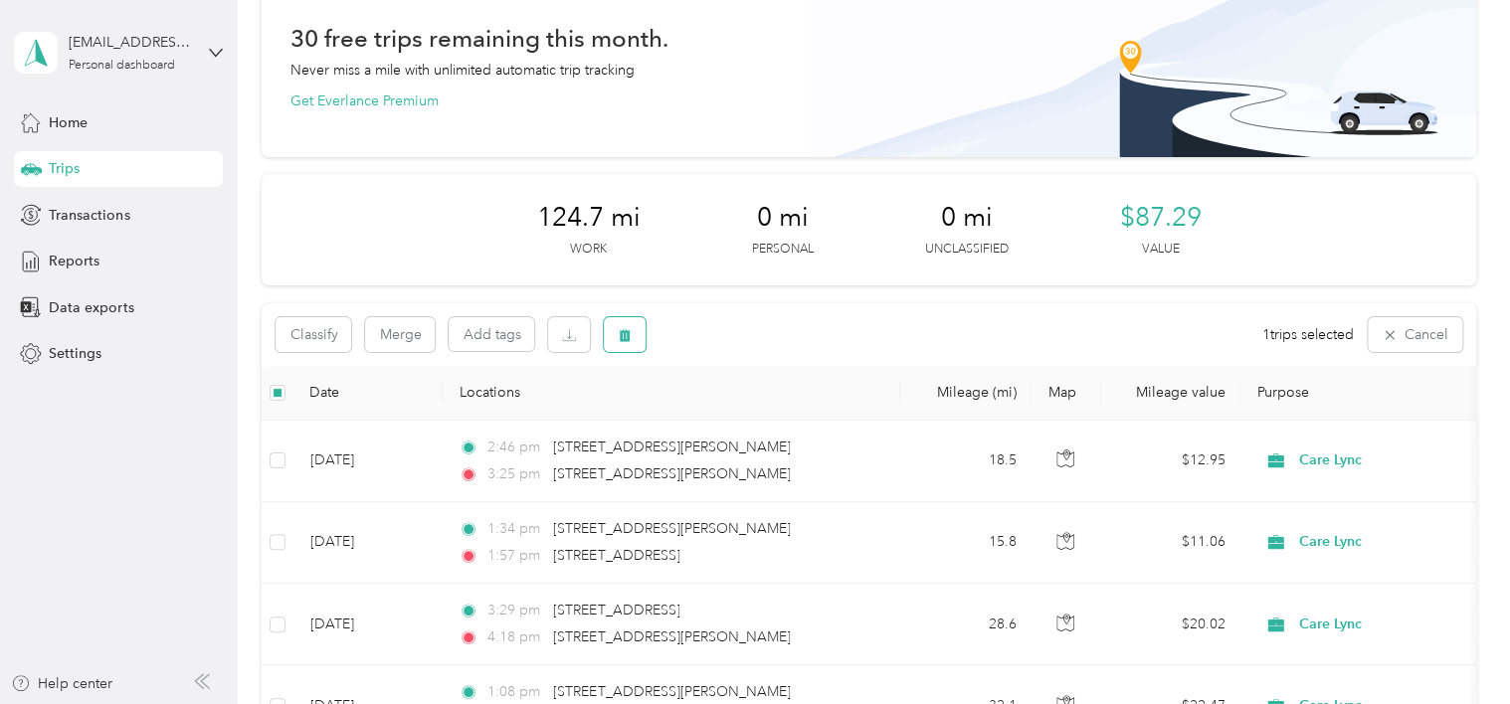
click at [621, 328] on icon "button" at bounding box center [625, 335] width 14 height 14
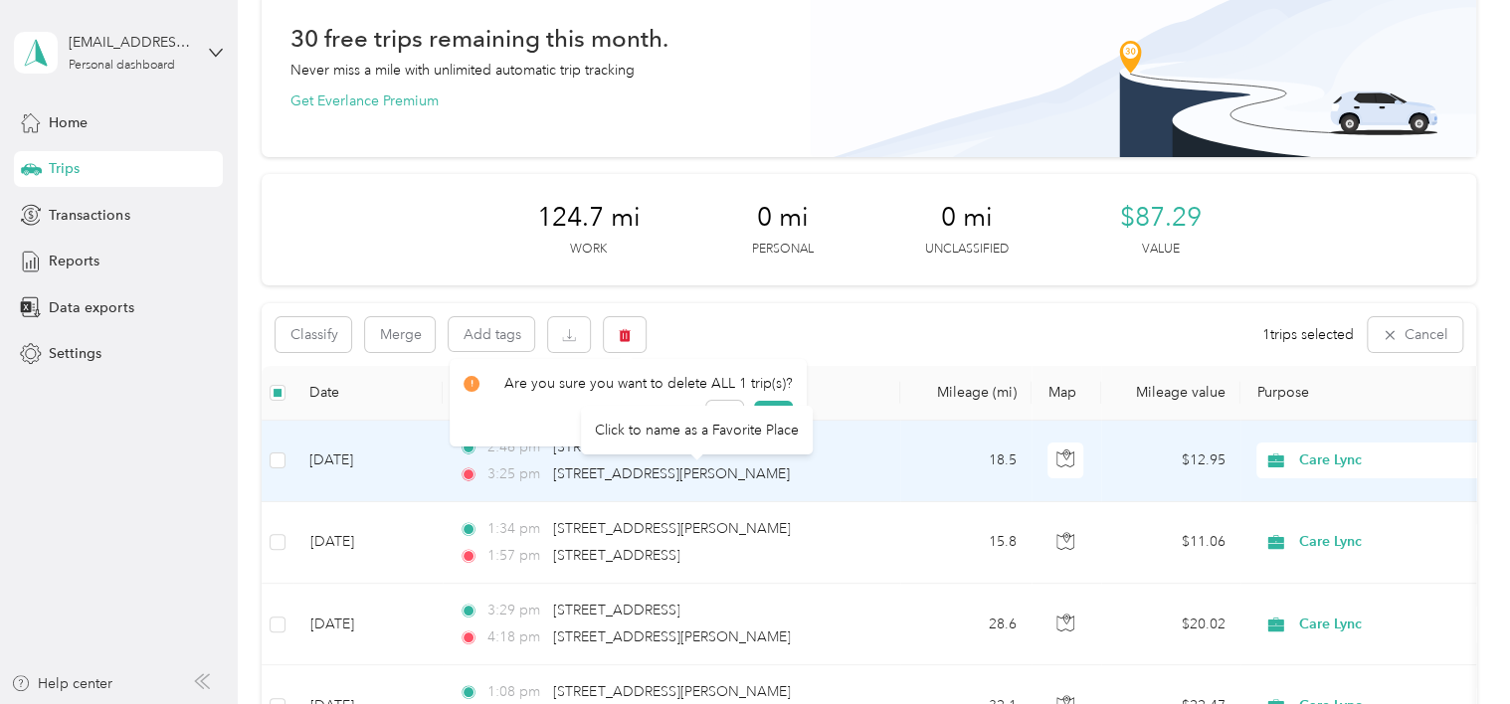
click at [769, 414] on div "Click to name as a Favorite Place" at bounding box center [697, 430] width 232 height 49
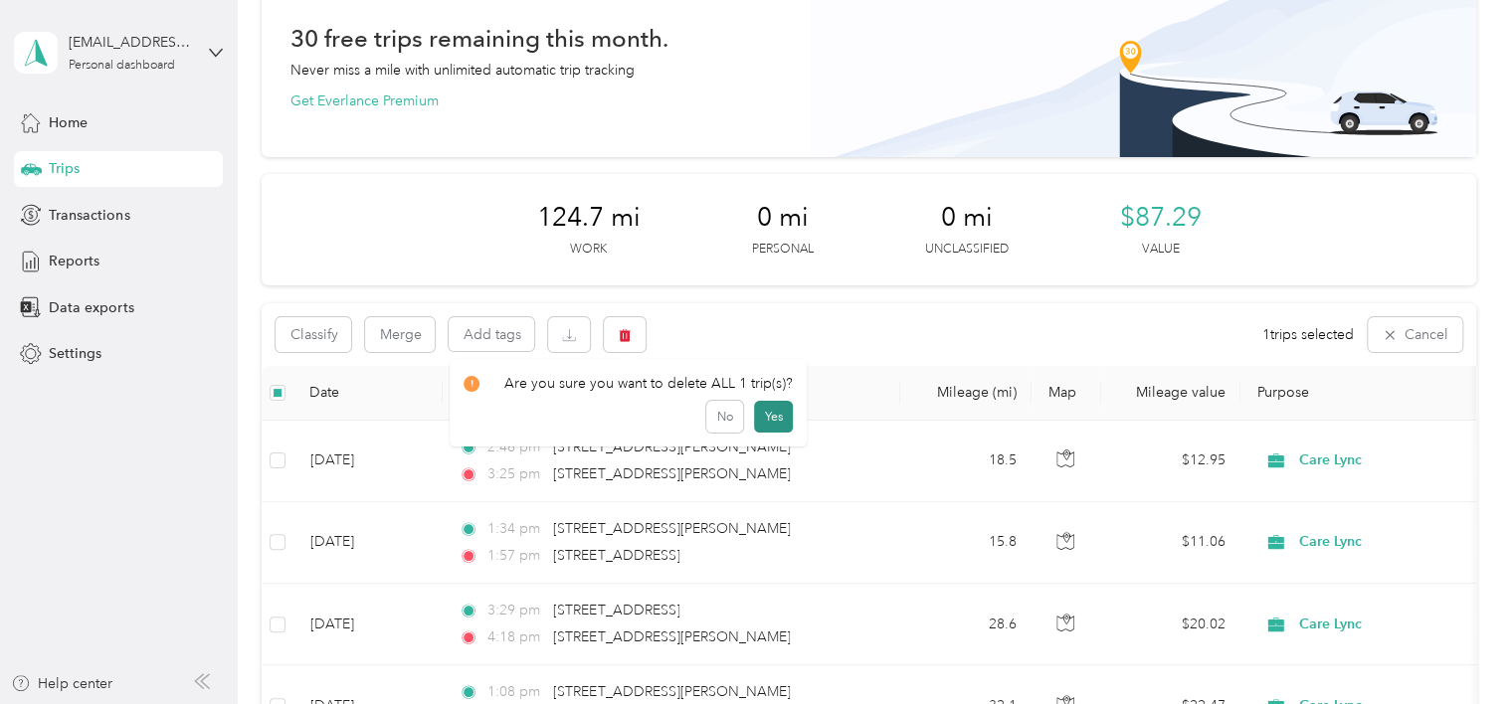
click at [767, 416] on button "Yes" at bounding box center [773, 417] width 39 height 32
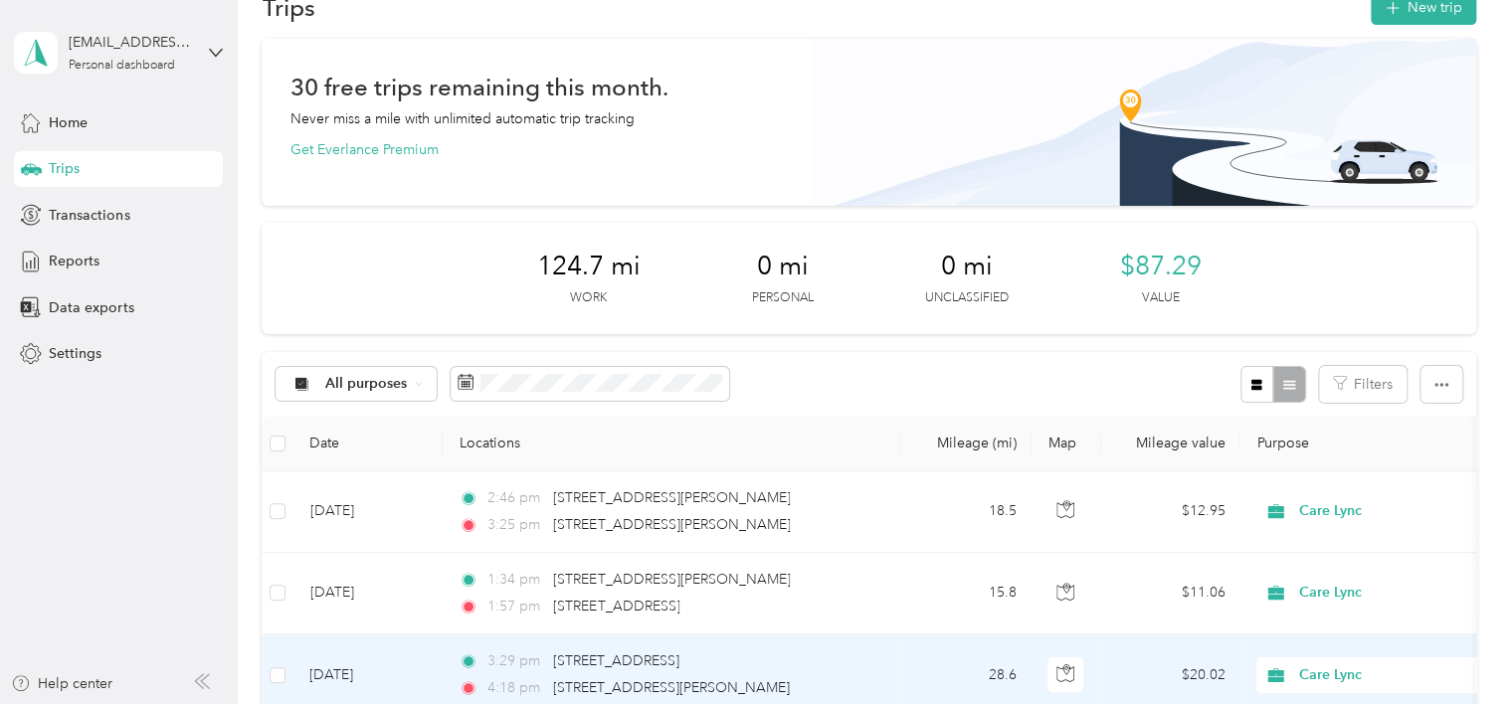
scroll to position [0, 0]
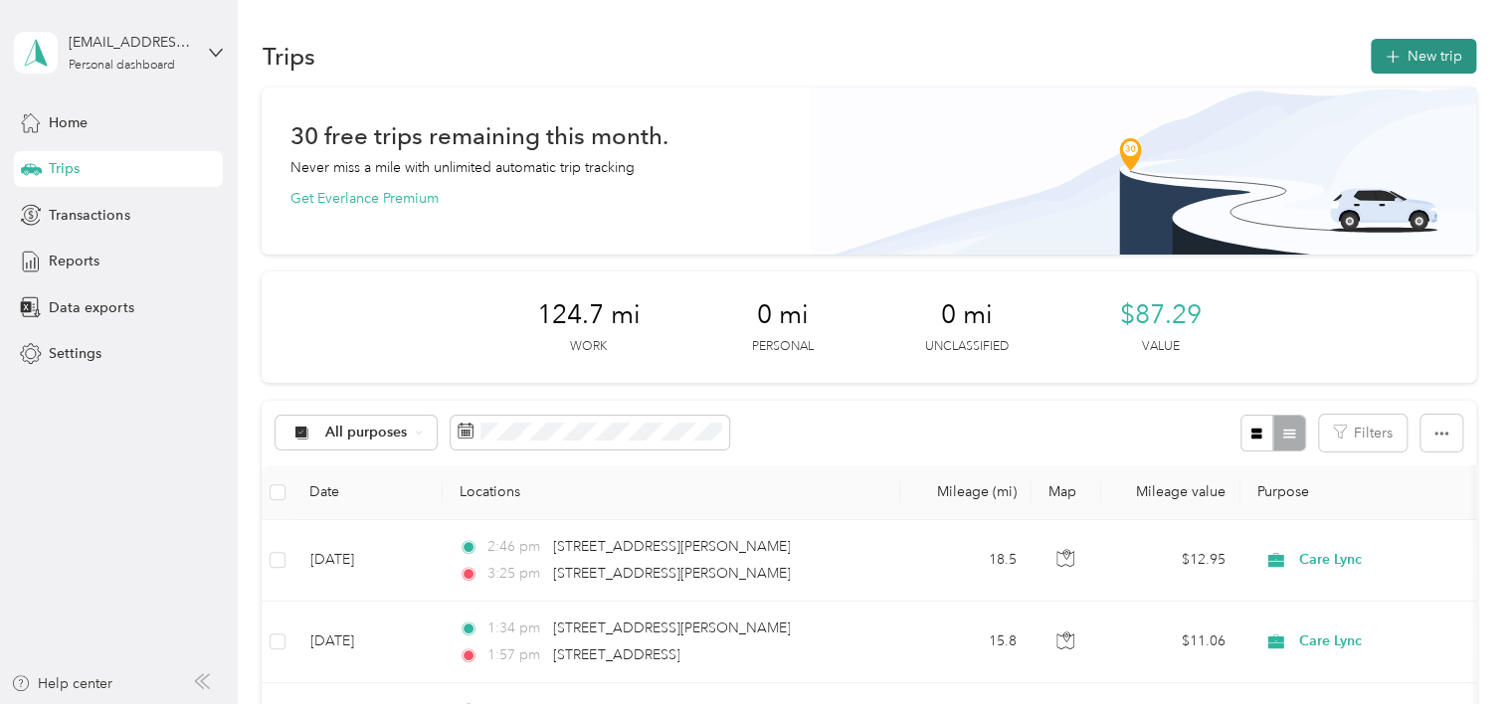
click at [1388, 61] on icon "button" at bounding box center [1392, 57] width 23 height 23
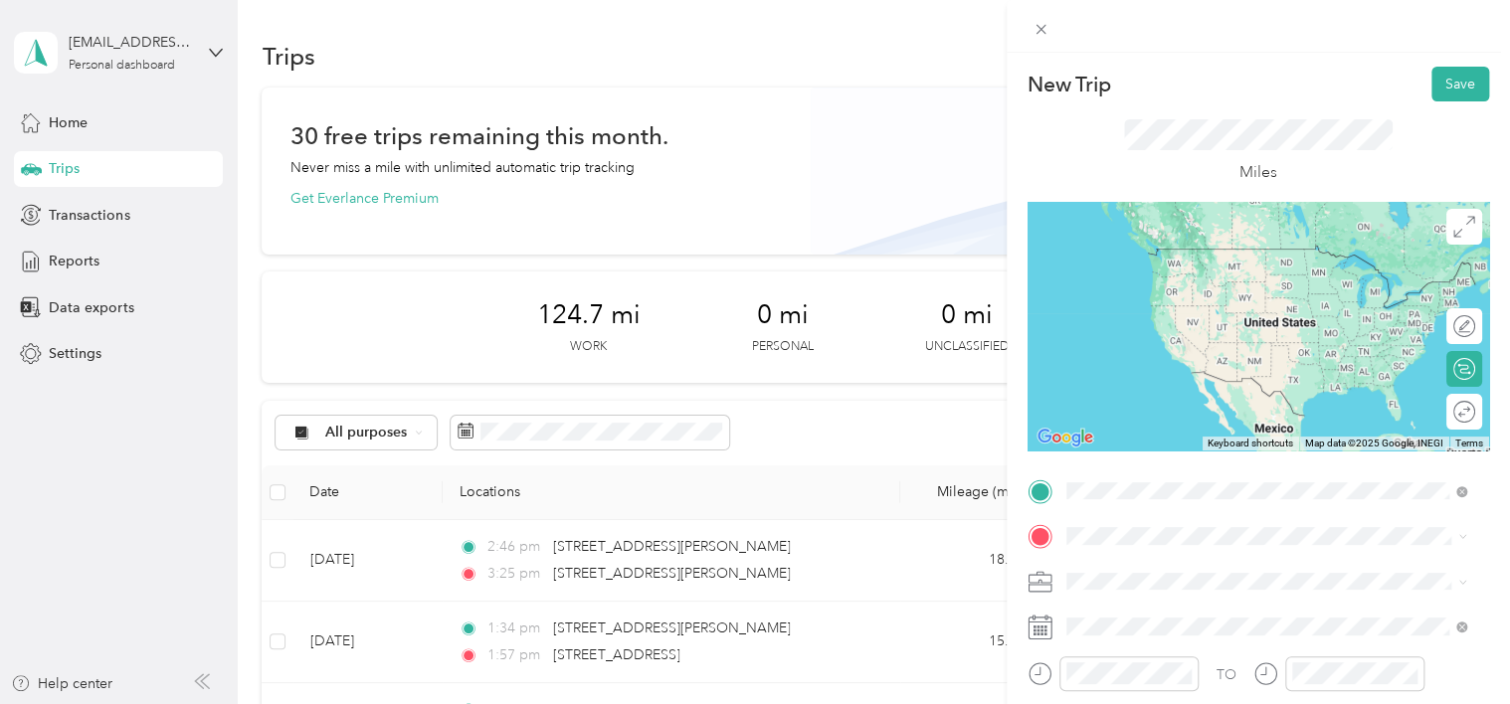
click at [1231, 258] on span "160 River Road Biddeford, Maine 04005, United States" at bounding box center [1202, 249] width 199 height 18
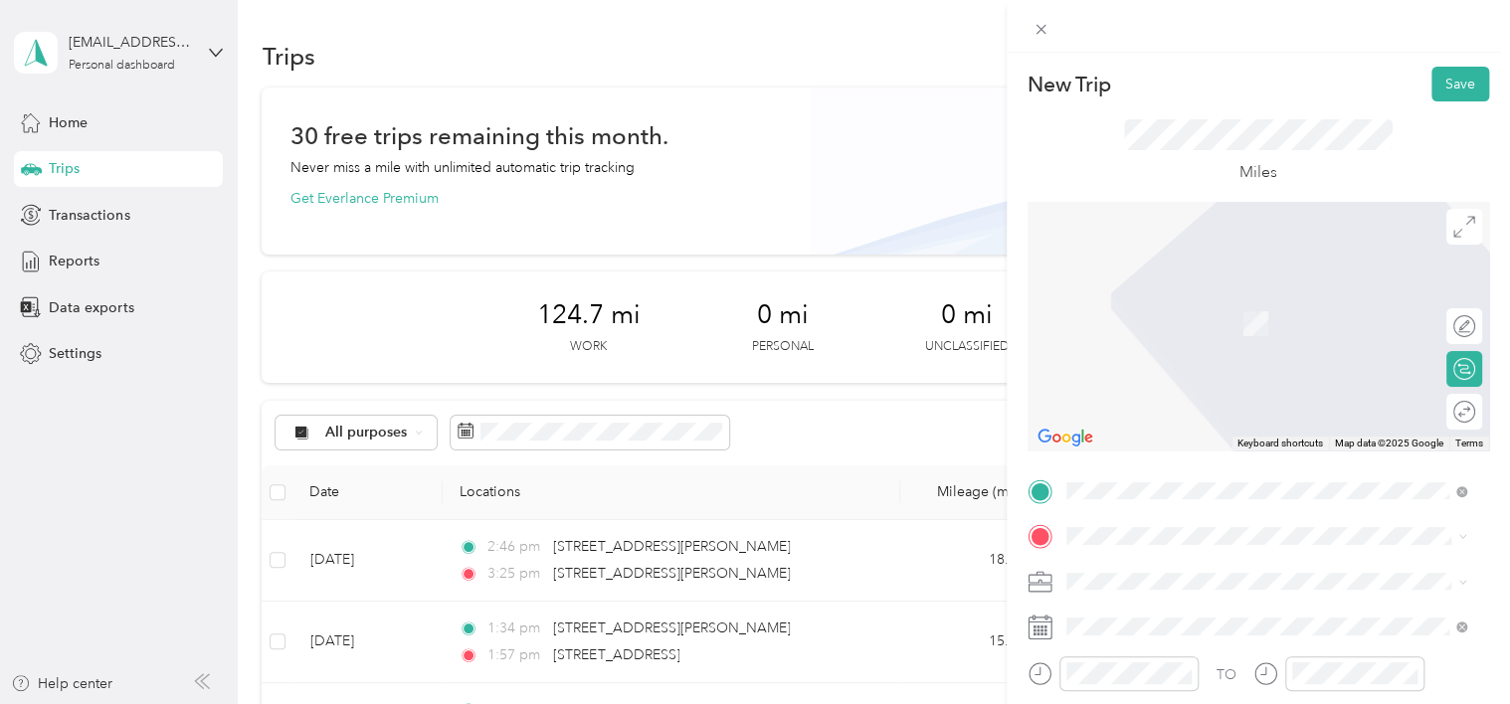
scroll to position [99, 0]
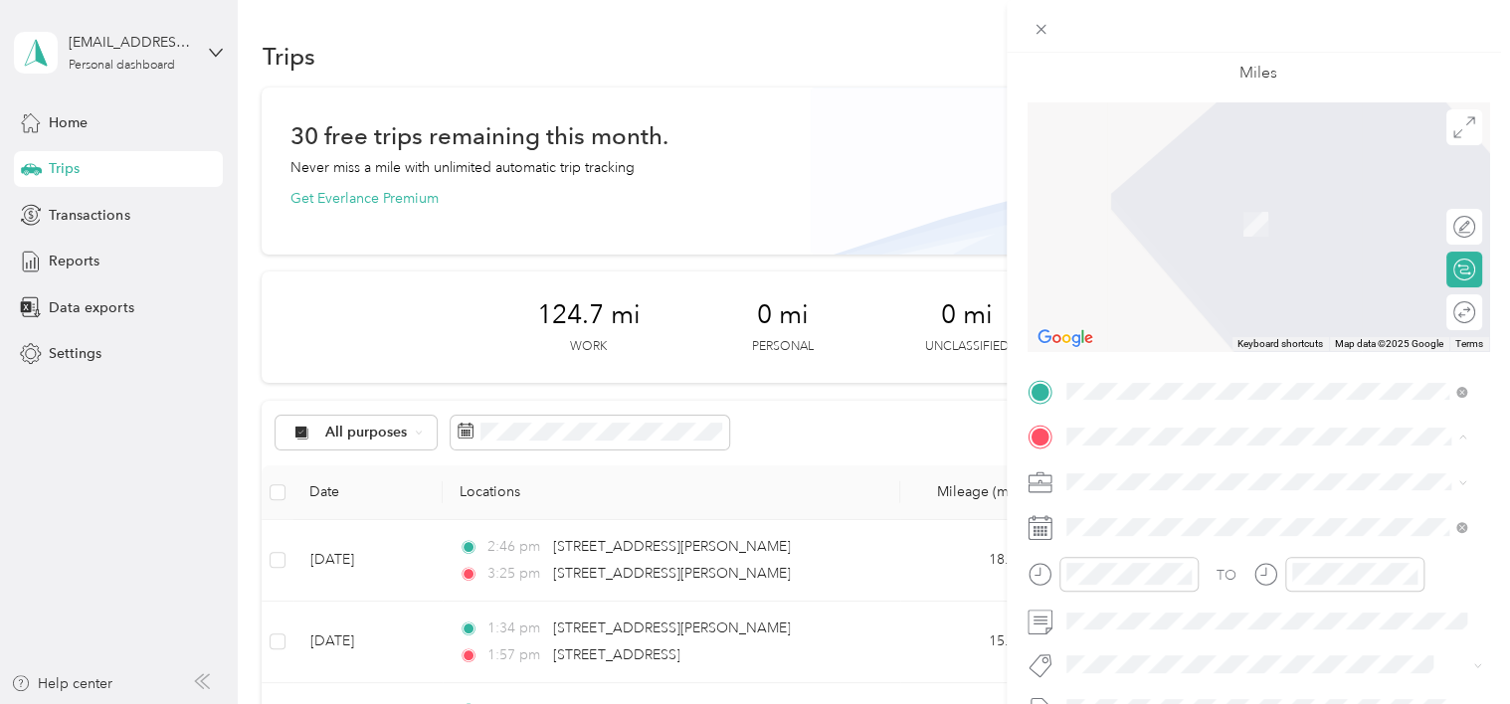
click at [1158, 198] on span "53 Thrush Terrace Windham, Maine 04062, United States" at bounding box center [1281, 203] width 356 height 35
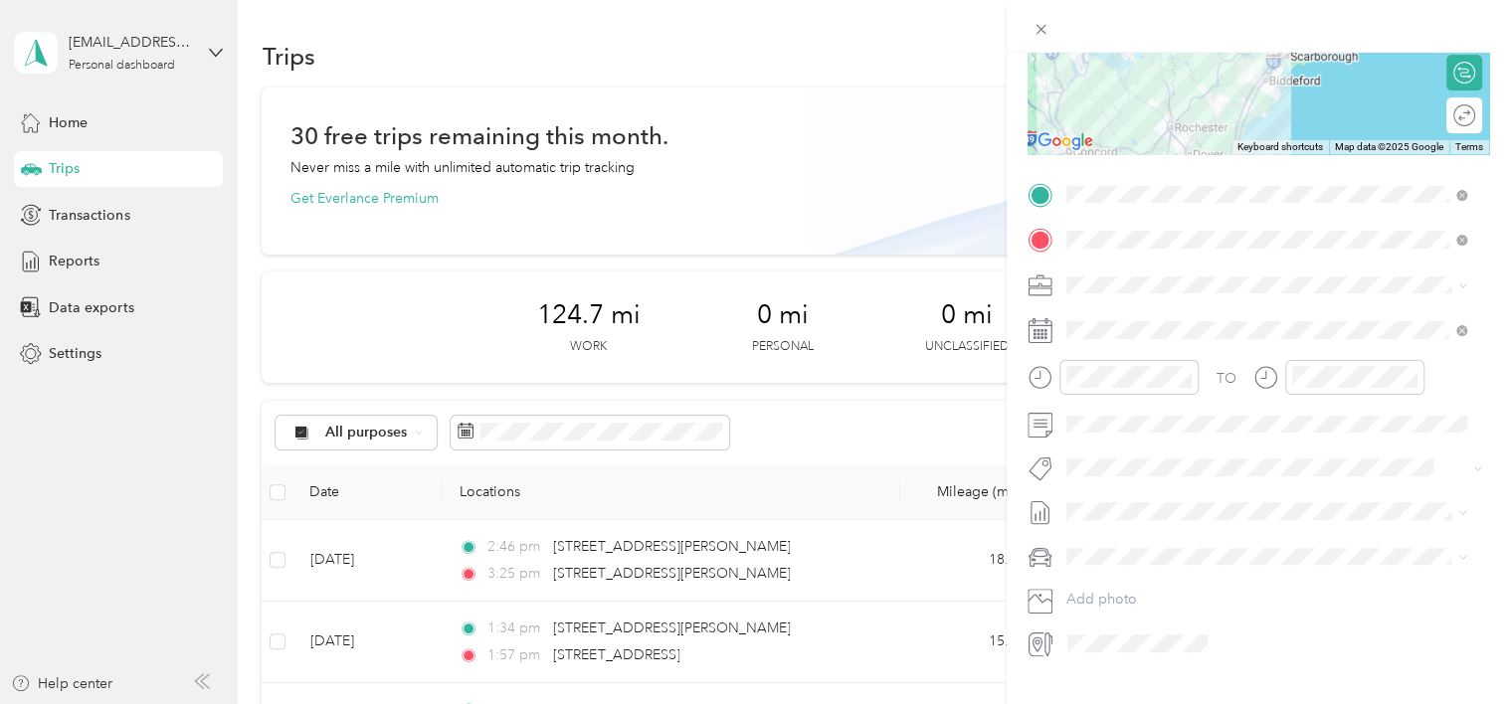
scroll to position [298, 0]
click at [1460, 329] on icon at bounding box center [1461, 329] width 6 height 6
click at [1162, 506] on div "30" at bounding box center [1159, 509] width 26 height 25
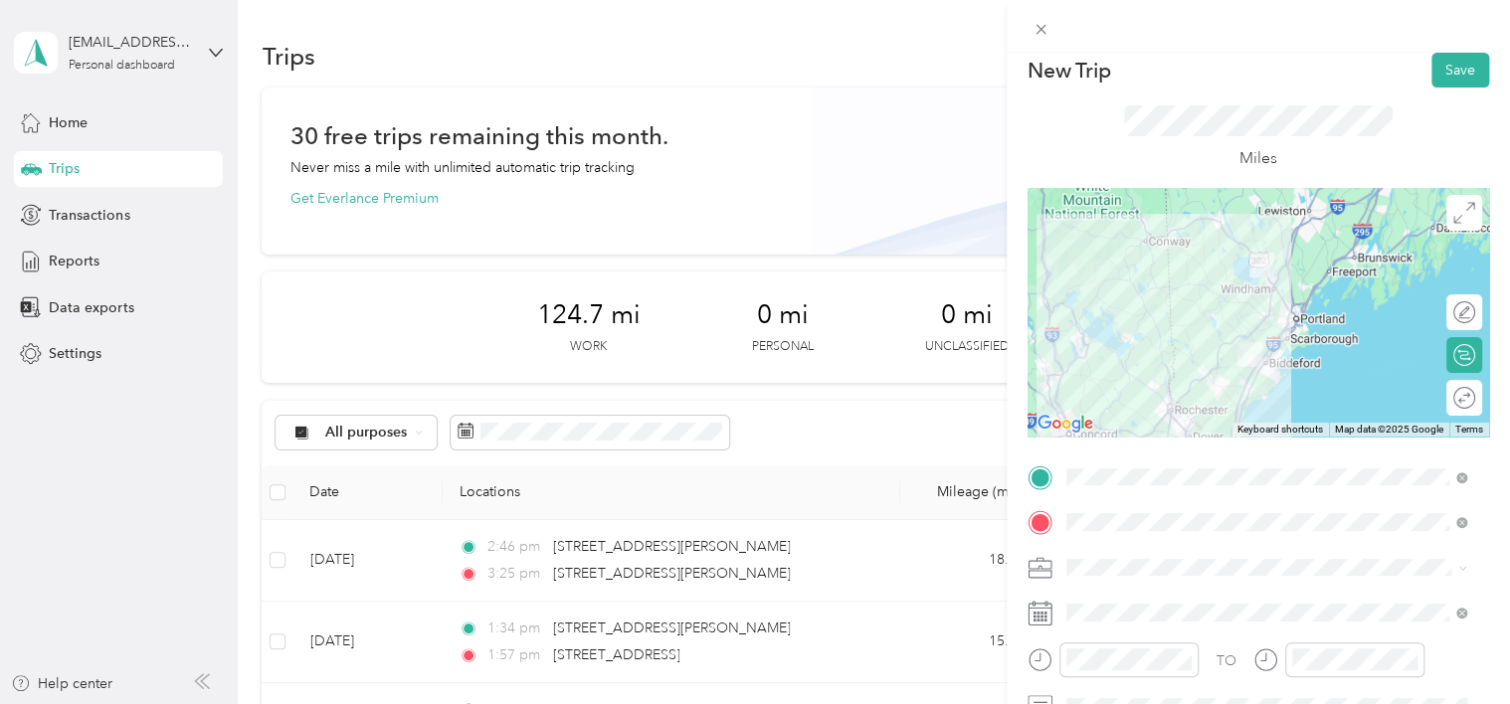
scroll to position [0, 0]
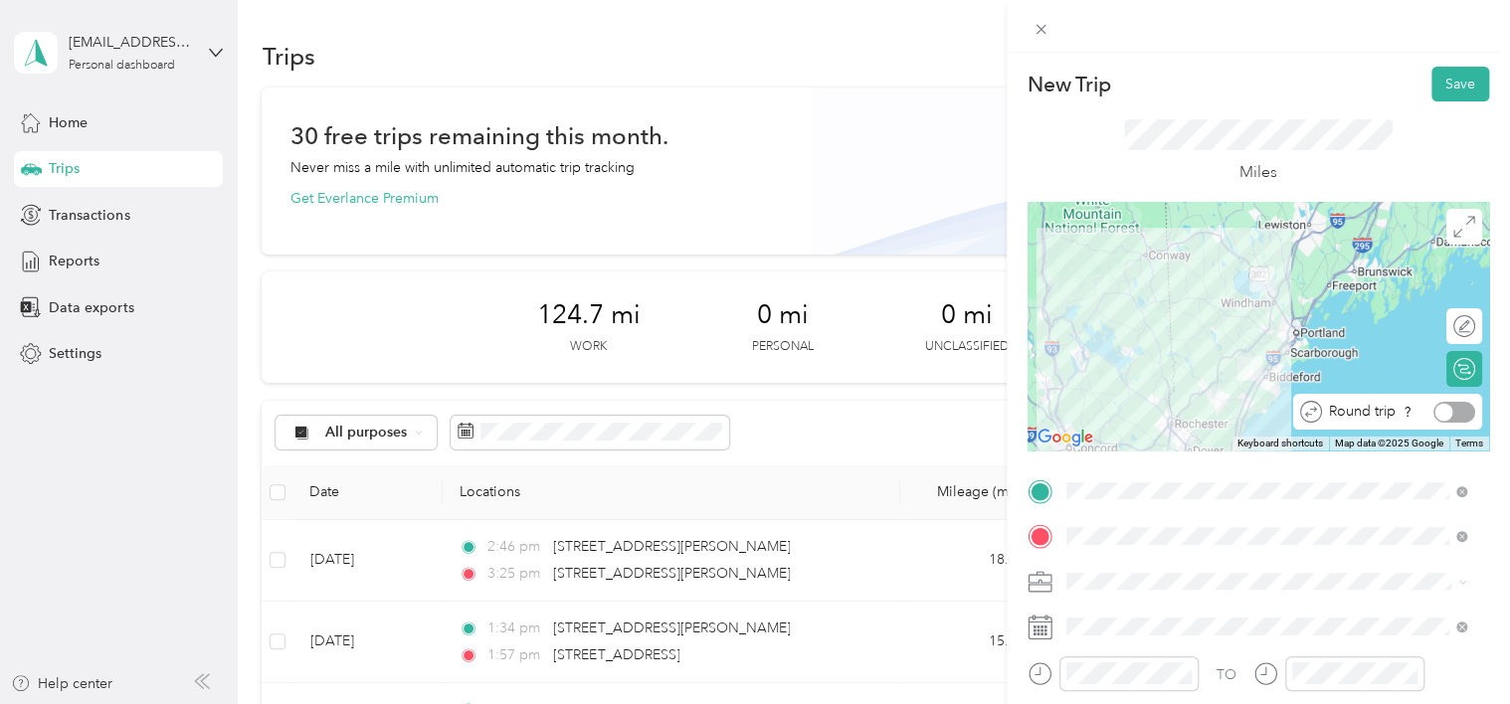
click at [1455, 415] on div at bounding box center [1454, 412] width 42 height 21
click at [1453, 88] on button "Save" at bounding box center [1460, 84] width 58 height 35
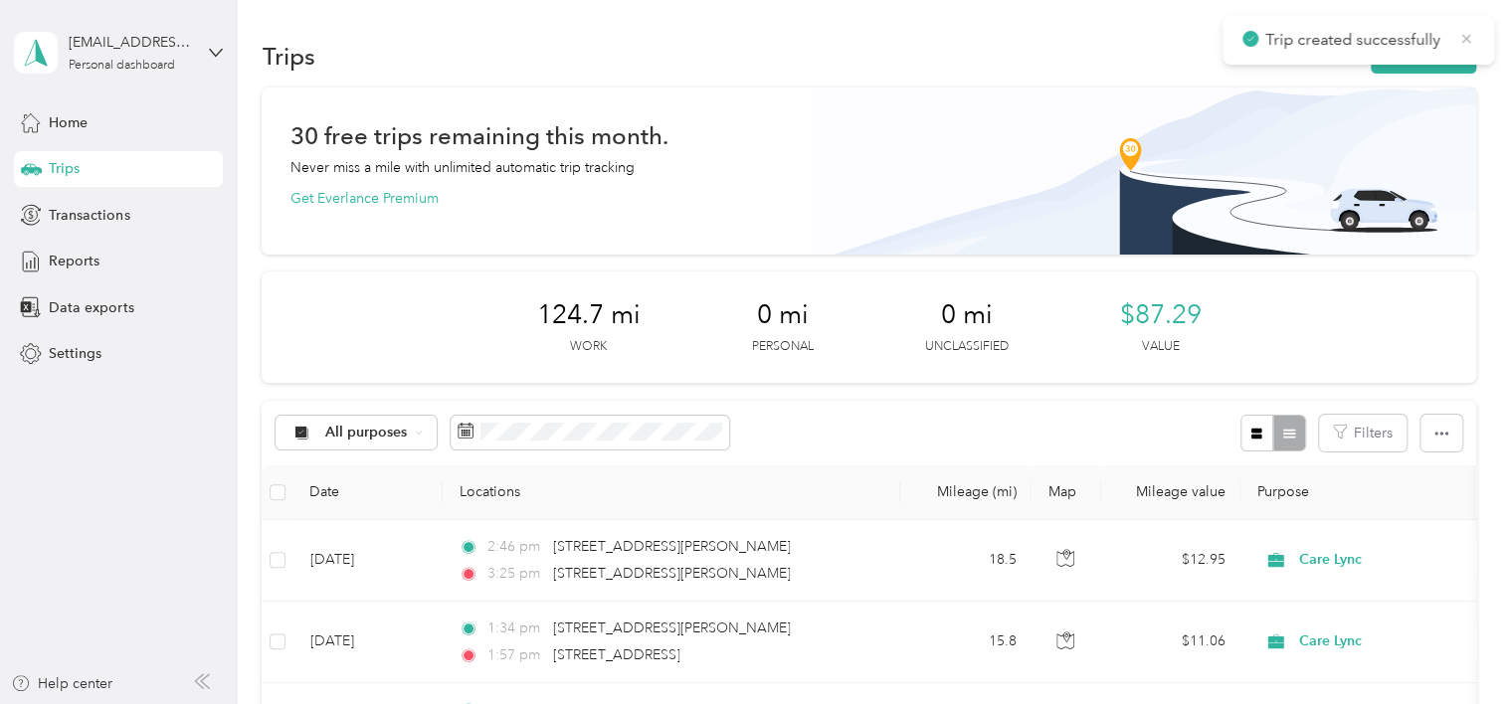
click at [1467, 40] on icon at bounding box center [1466, 38] width 9 height 9
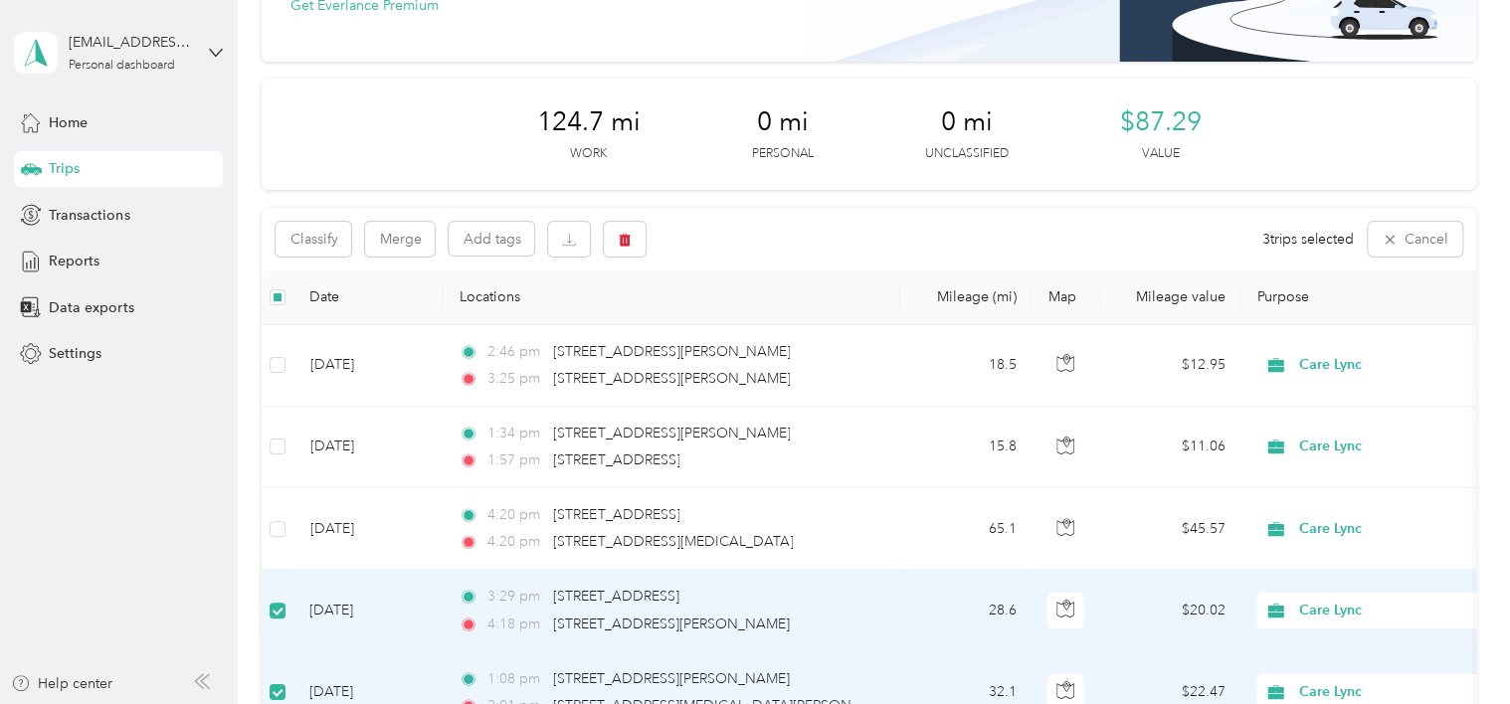
scroll to position [147, 0]
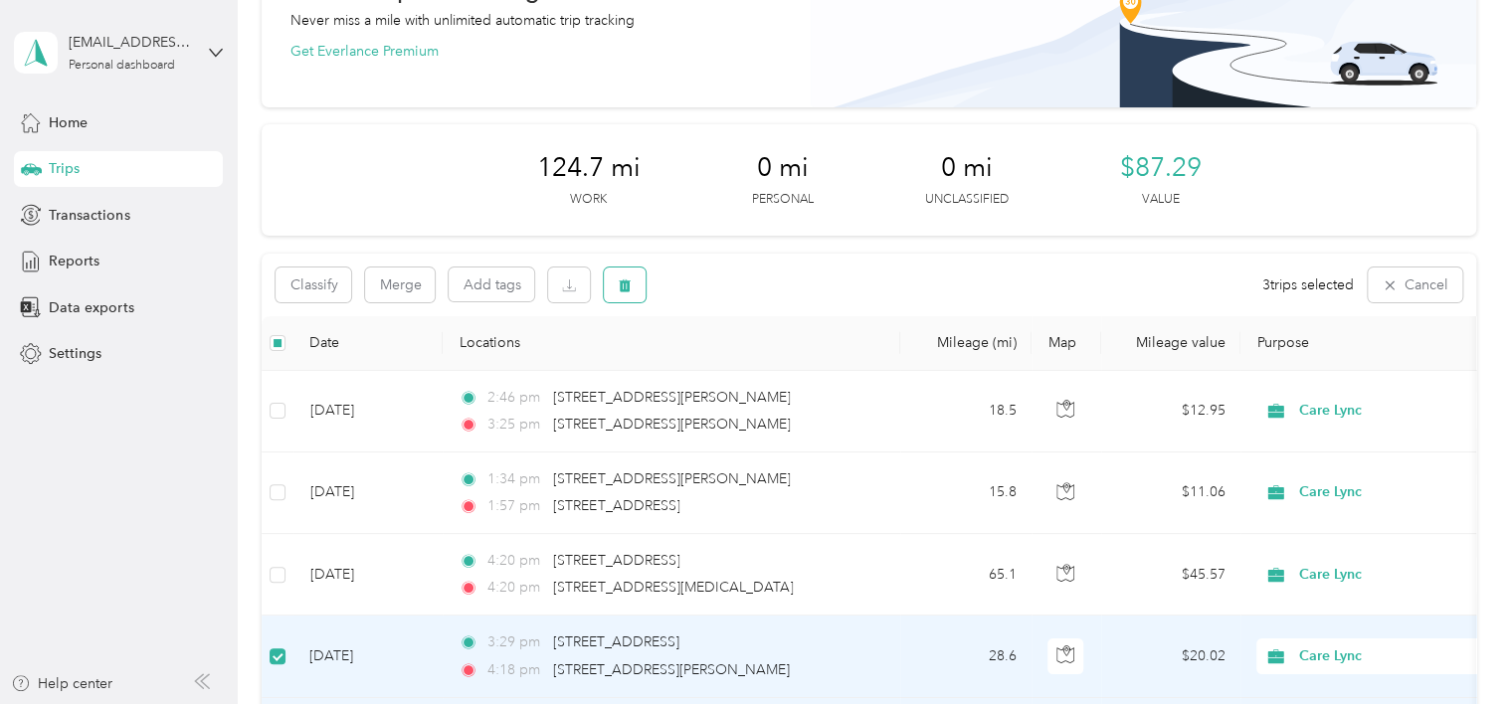
click at [626, 273] on button "button" at bounding box center [625, 285] width 42 height 35
click at [779, 364] on button "Yes" at bounding box center [773, 368] width 39 height 32
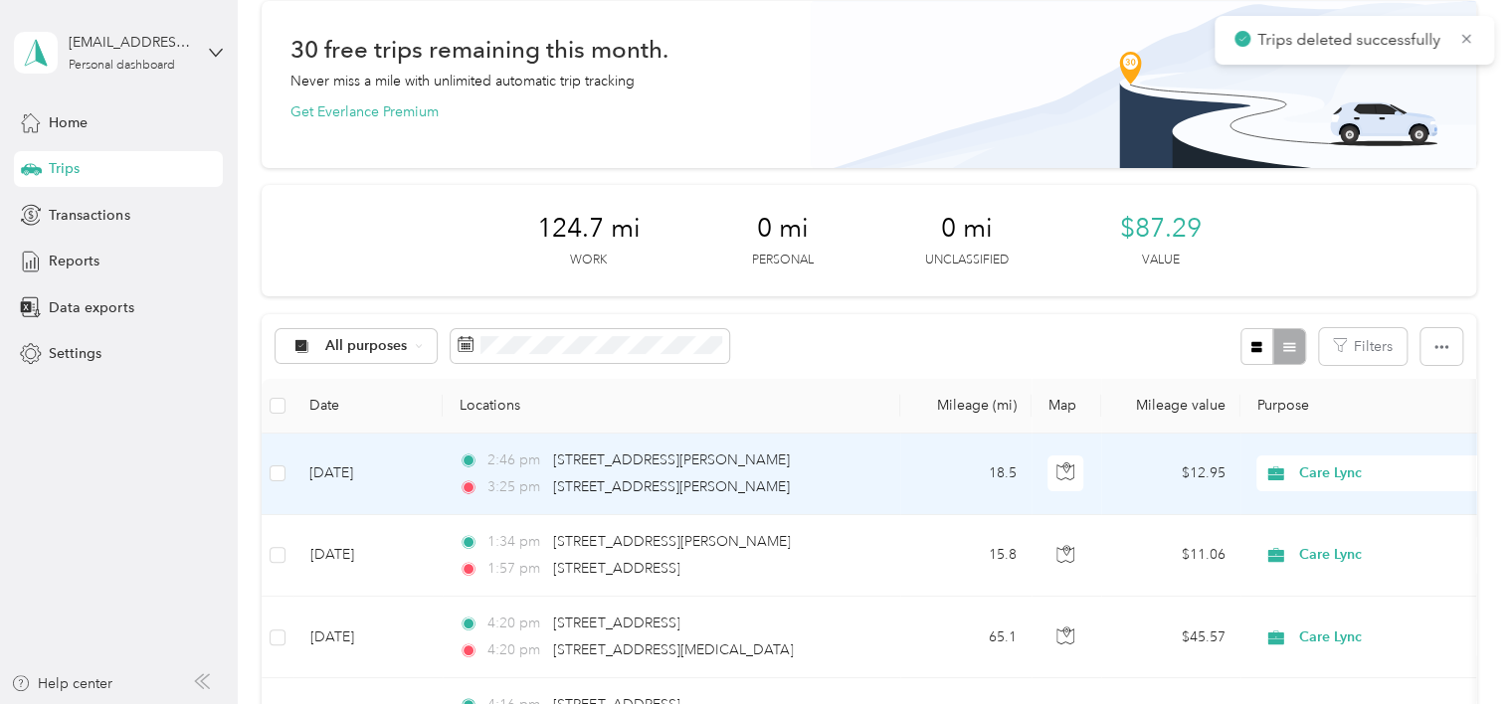
scroll to position [48, 0]
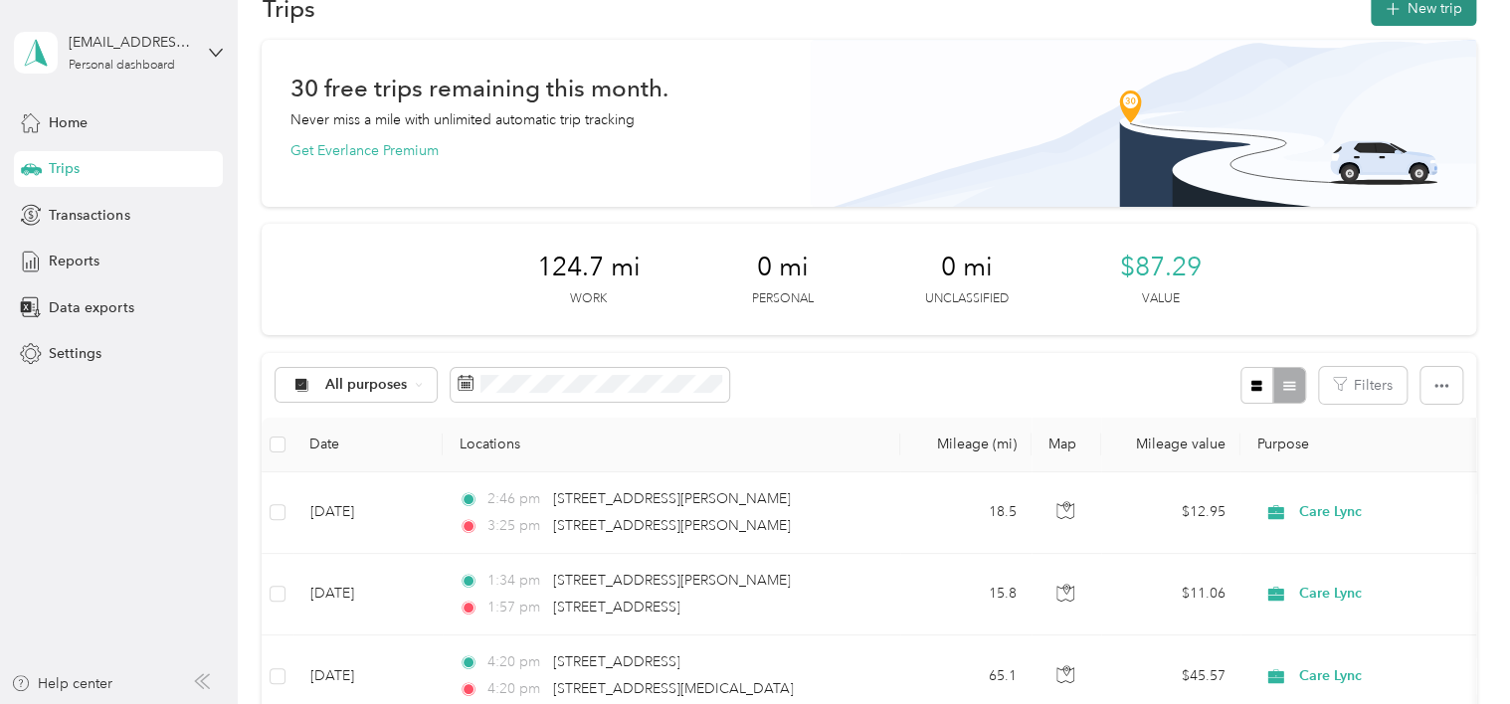
click at [1425, 8] on button "New trip" at bounding box center [1423, 8] width 105 height 35
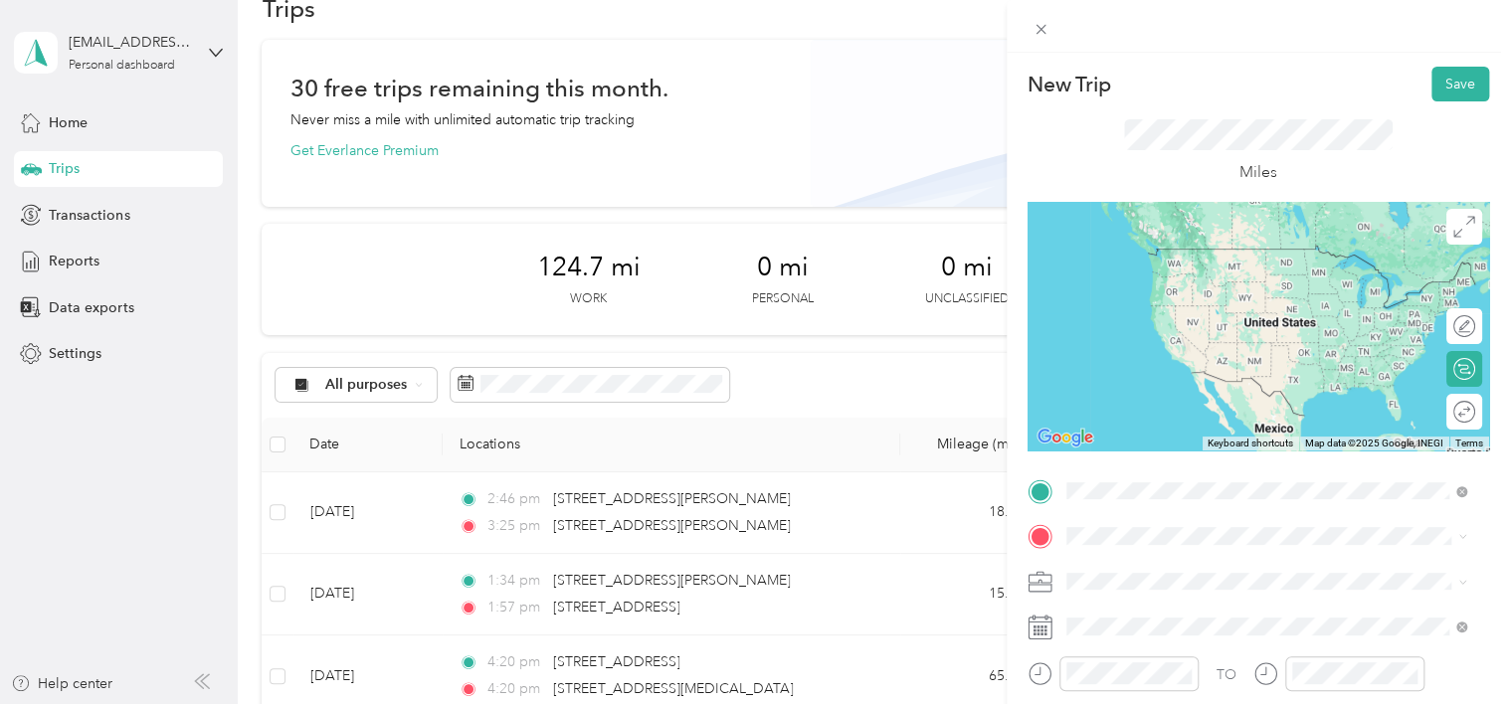
click at [1230, 258] on span "160 River Road Biddeford, Maine 04005, United States" at bounding box center [1202, 249] width 199 height 18
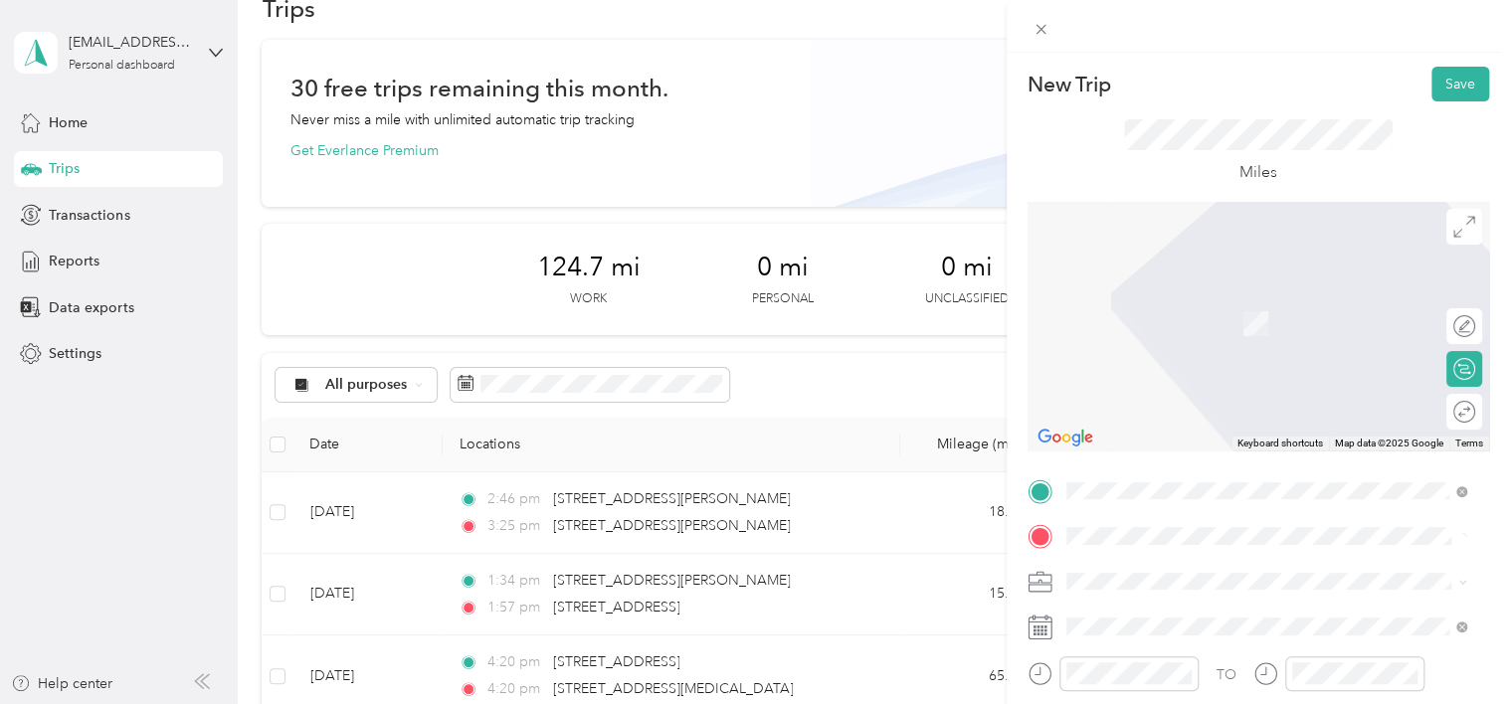
click at [1233, 295] on span "142 Country Club Road Sanford, Maine 04073, United States" at bounding box center [1202, 294] width 199 height 18
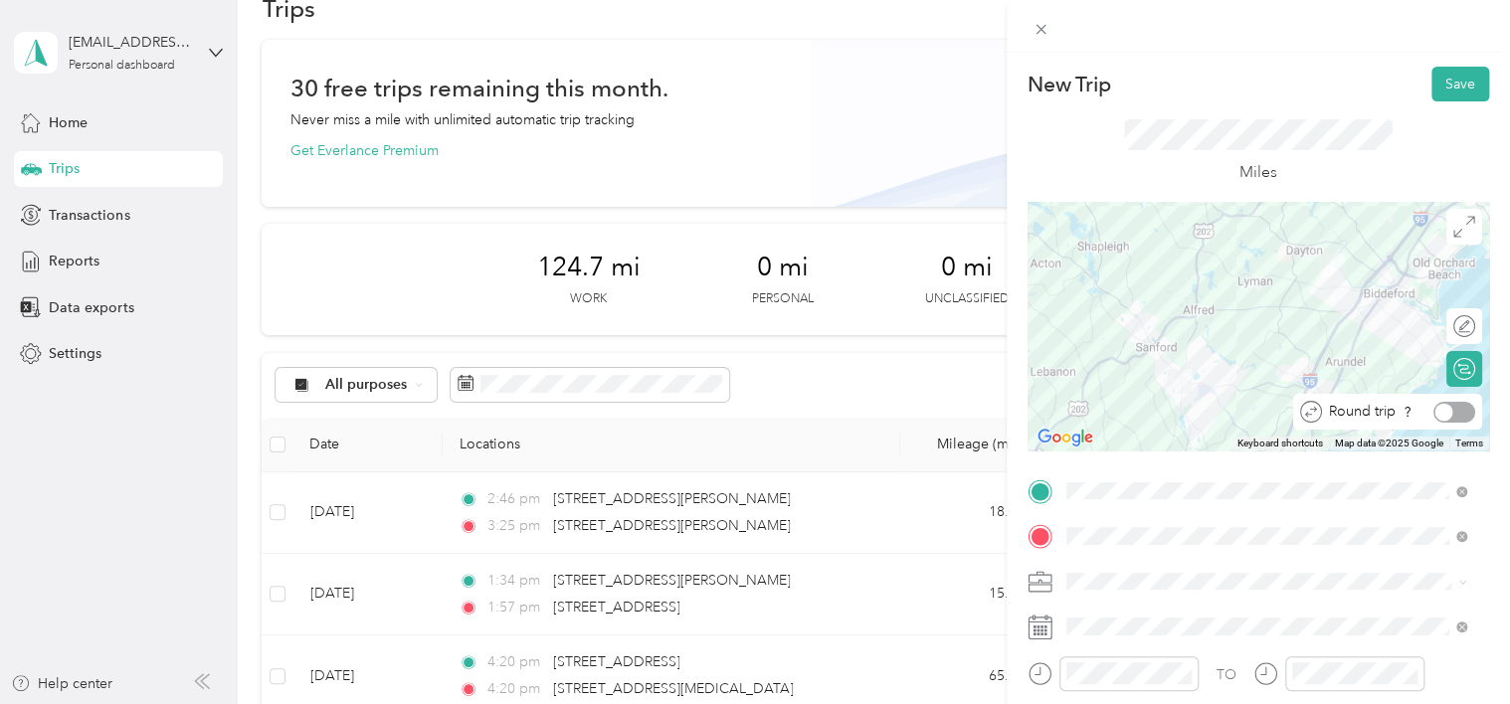
click at [1450, 413] on div at bounding box center [1454, 412] width 42 height 21
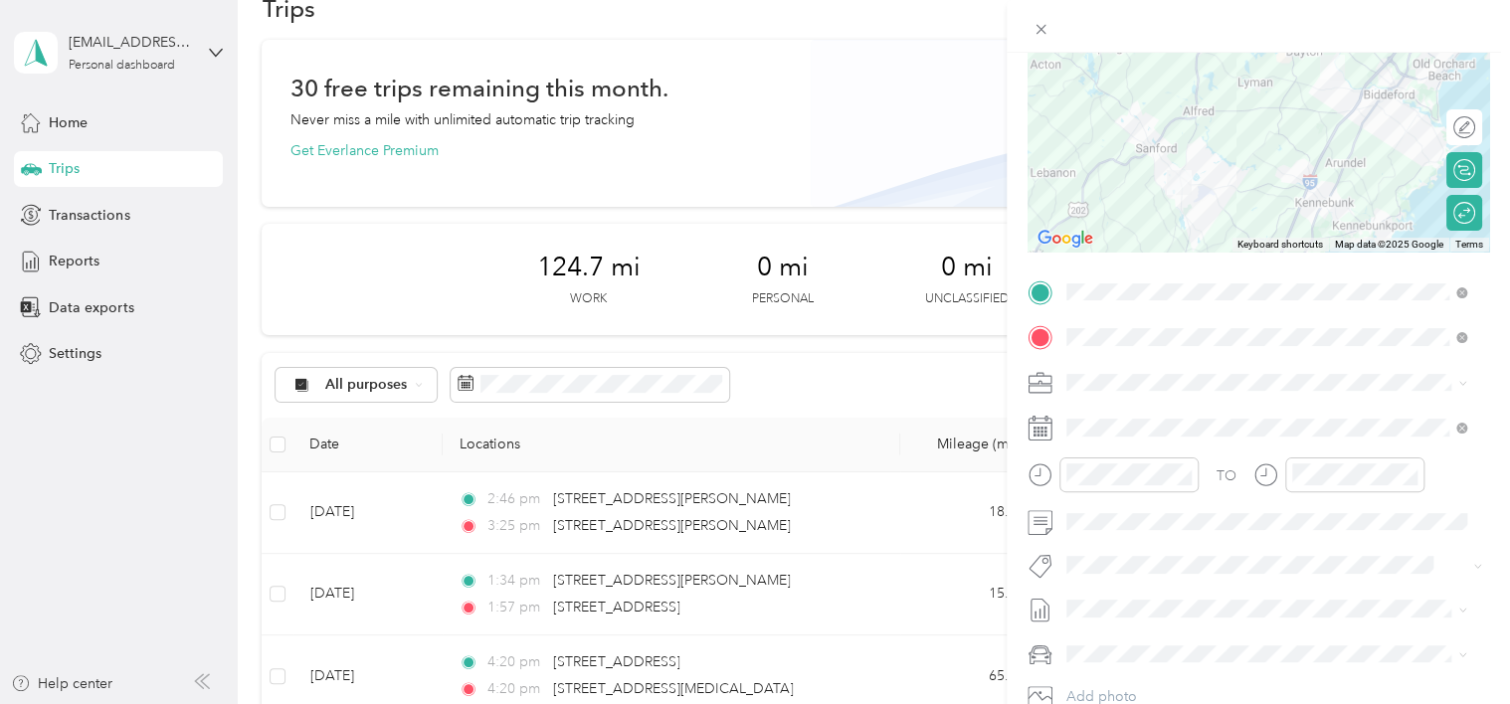
scroll to position [0, 0]
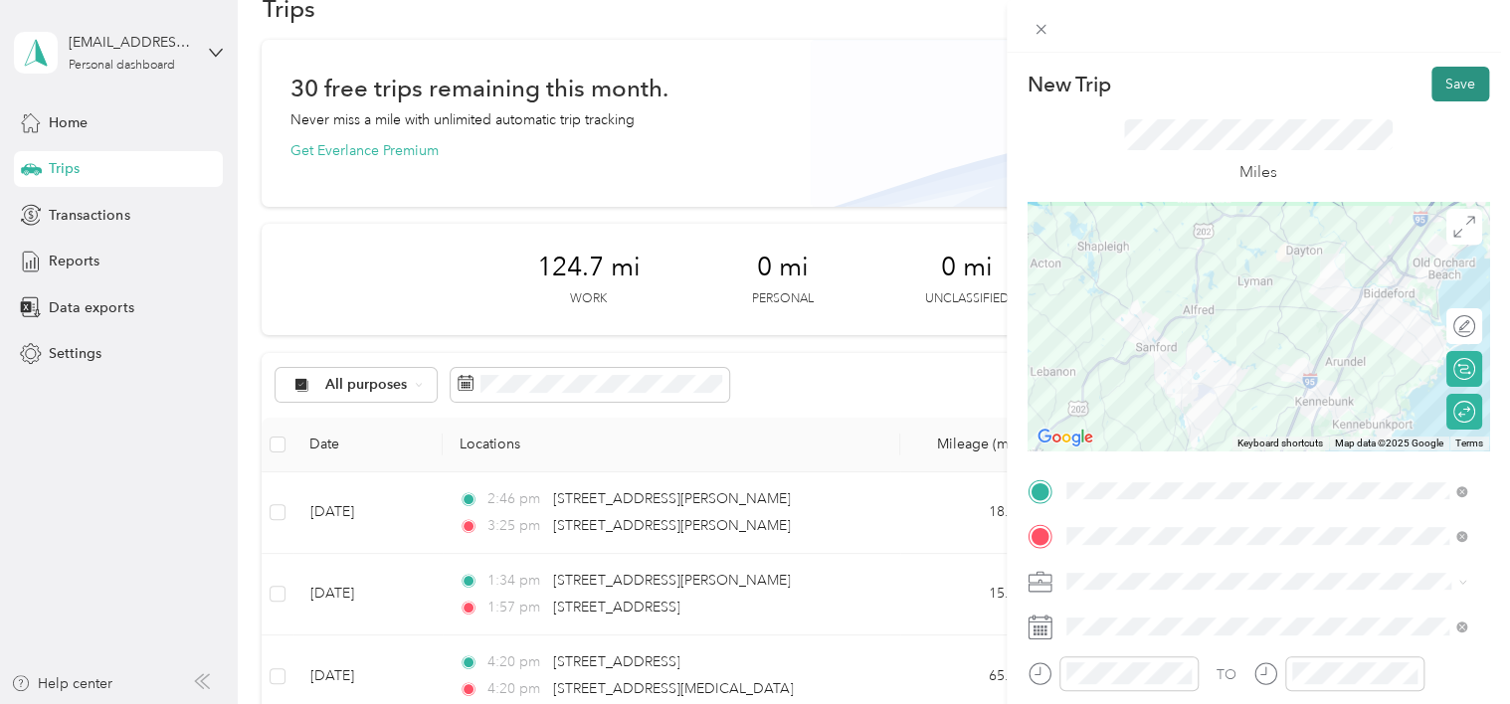
click at [1445, 92] on button "Save" at bounding box center [1460, 84] width 58 height 35
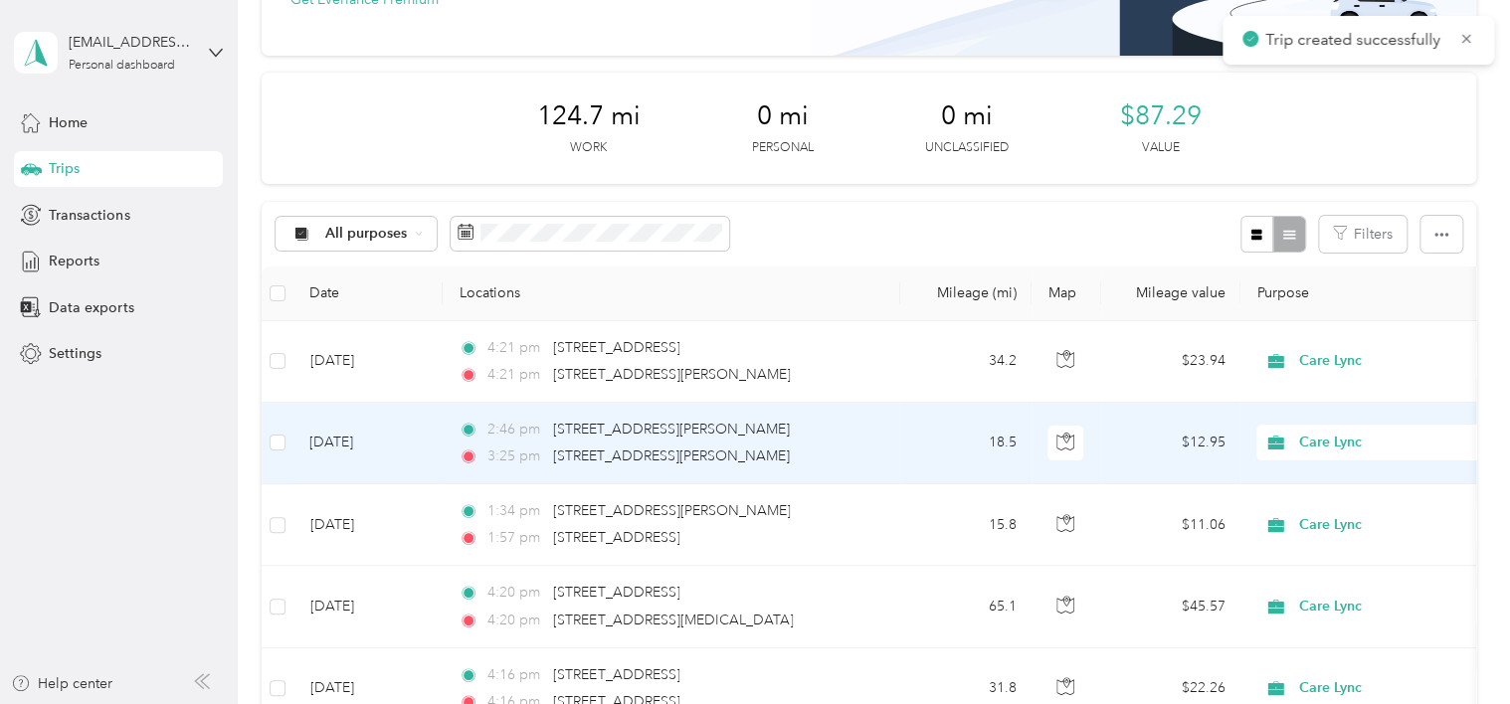
scroll to position [346, 0]
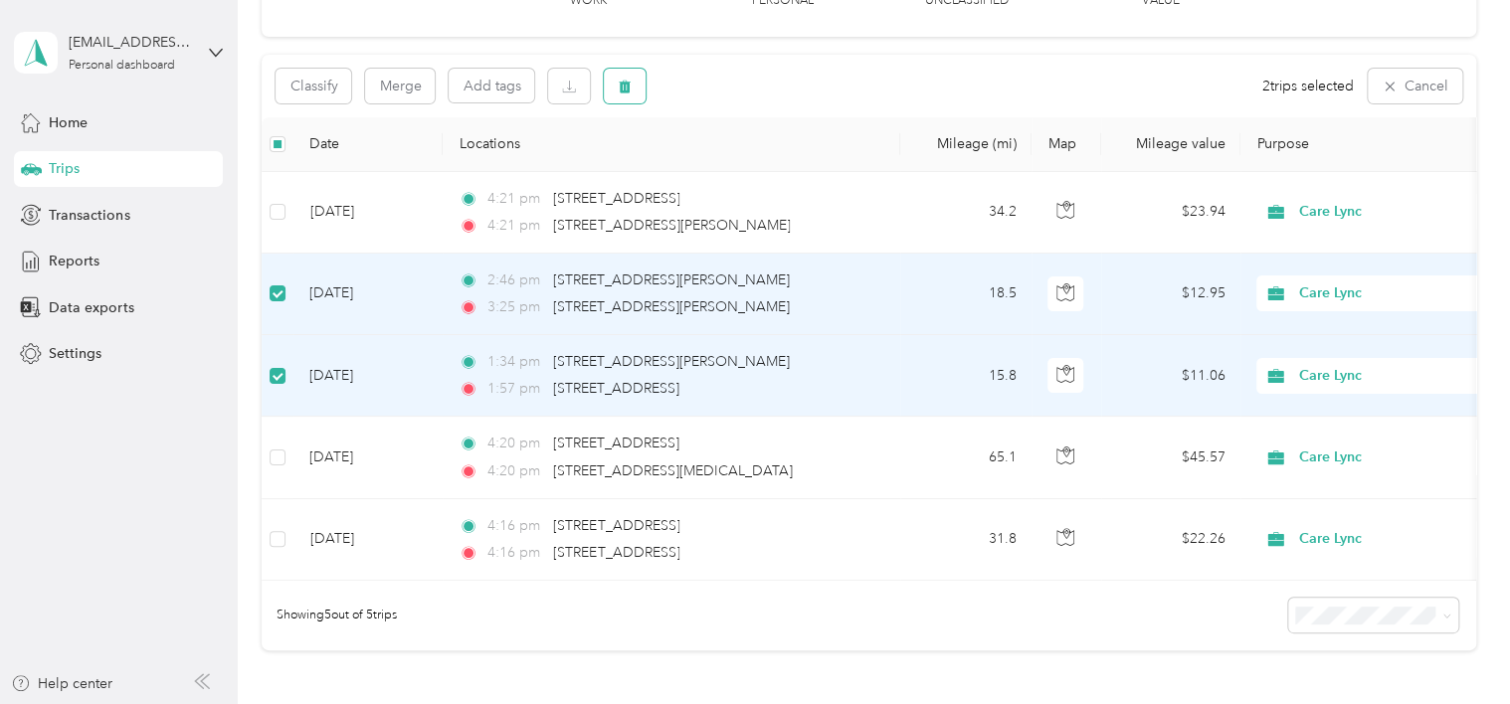
click at [629, 88] on icon "button" at bounding box center [626, 86] width 12 height 13
click at [779, 171] on button "Yes" at bounding box center [773, 169] width 39 height 32
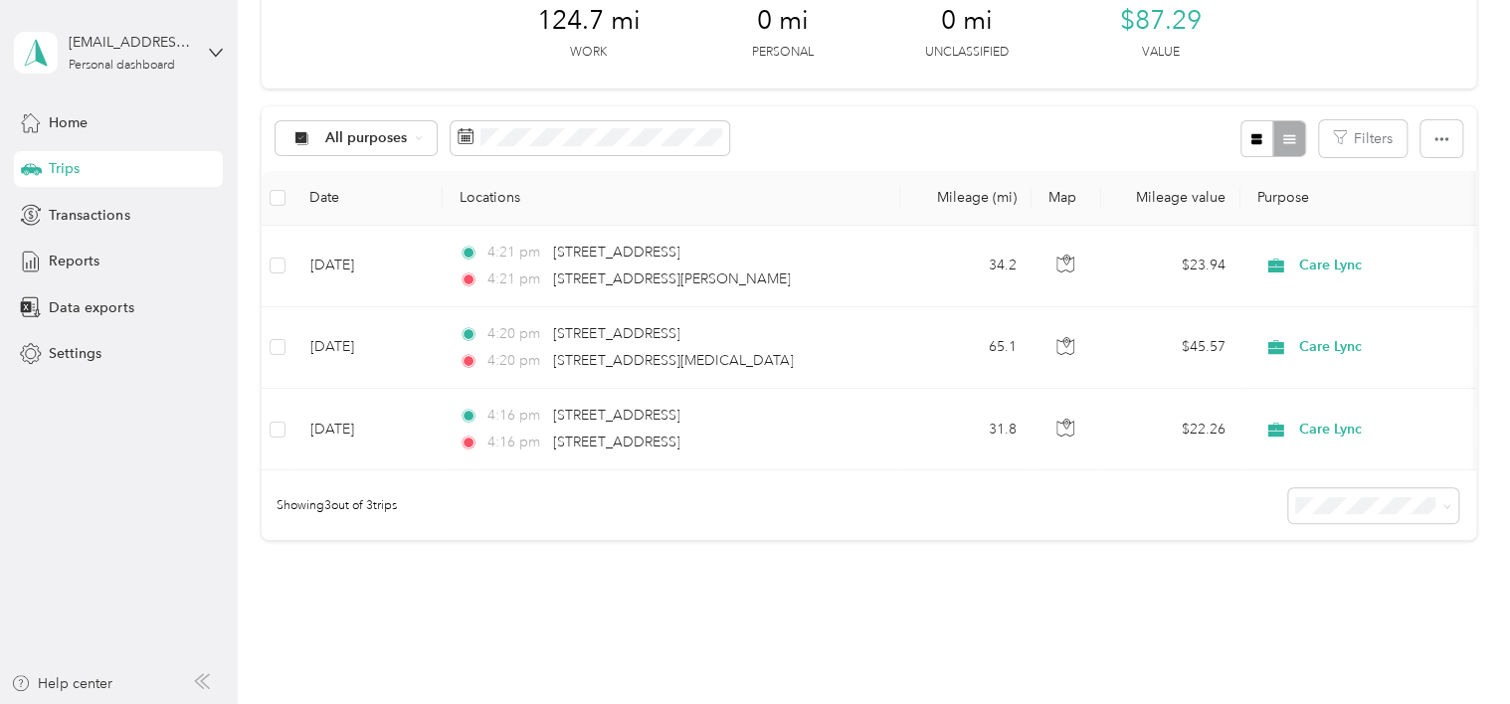
scroll to position [298, 0]
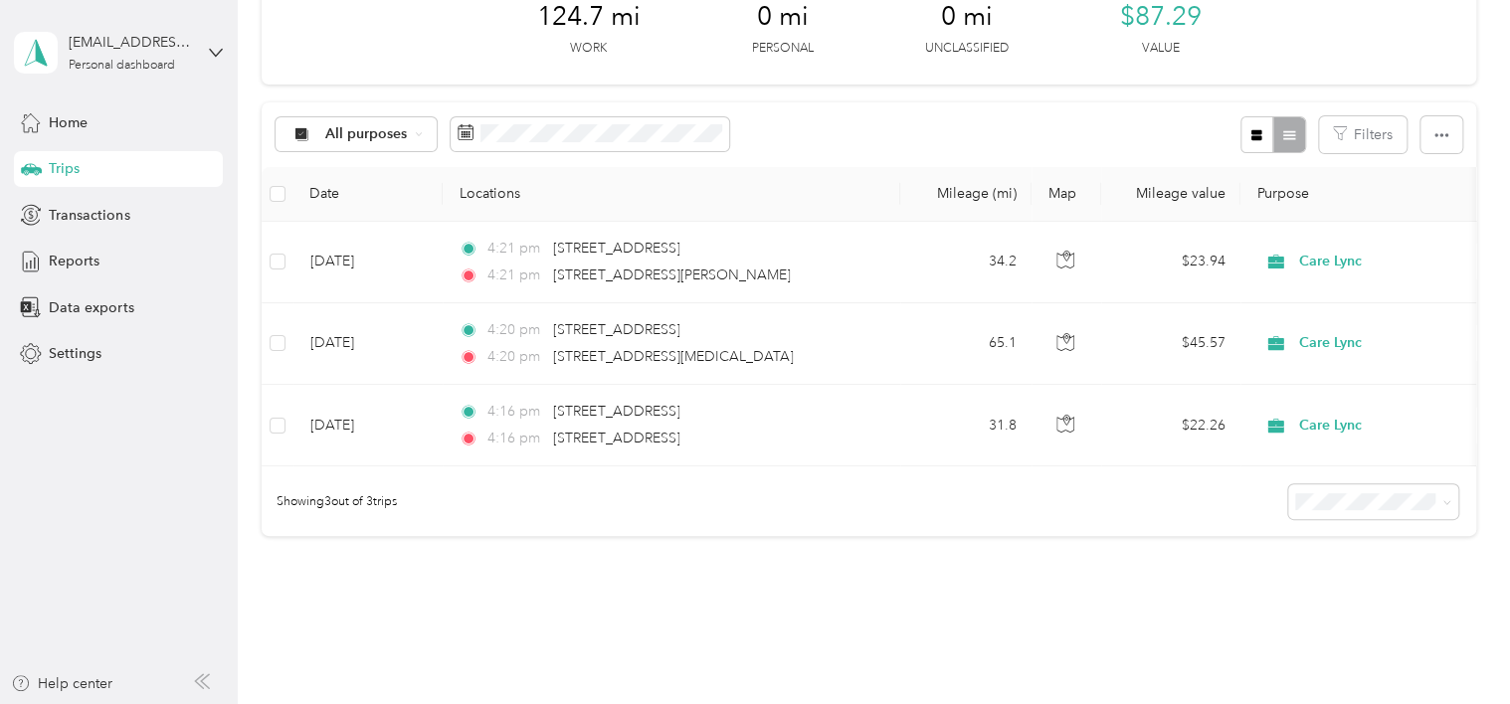
click at [107, 285] on div "Home Trips Transactions Reports Data exports Settings" at bounding box center [118, 238] width 209 height 268
click at [104, 306] on span "Data exports" at bounding box center [91, 307] width 85 height 21
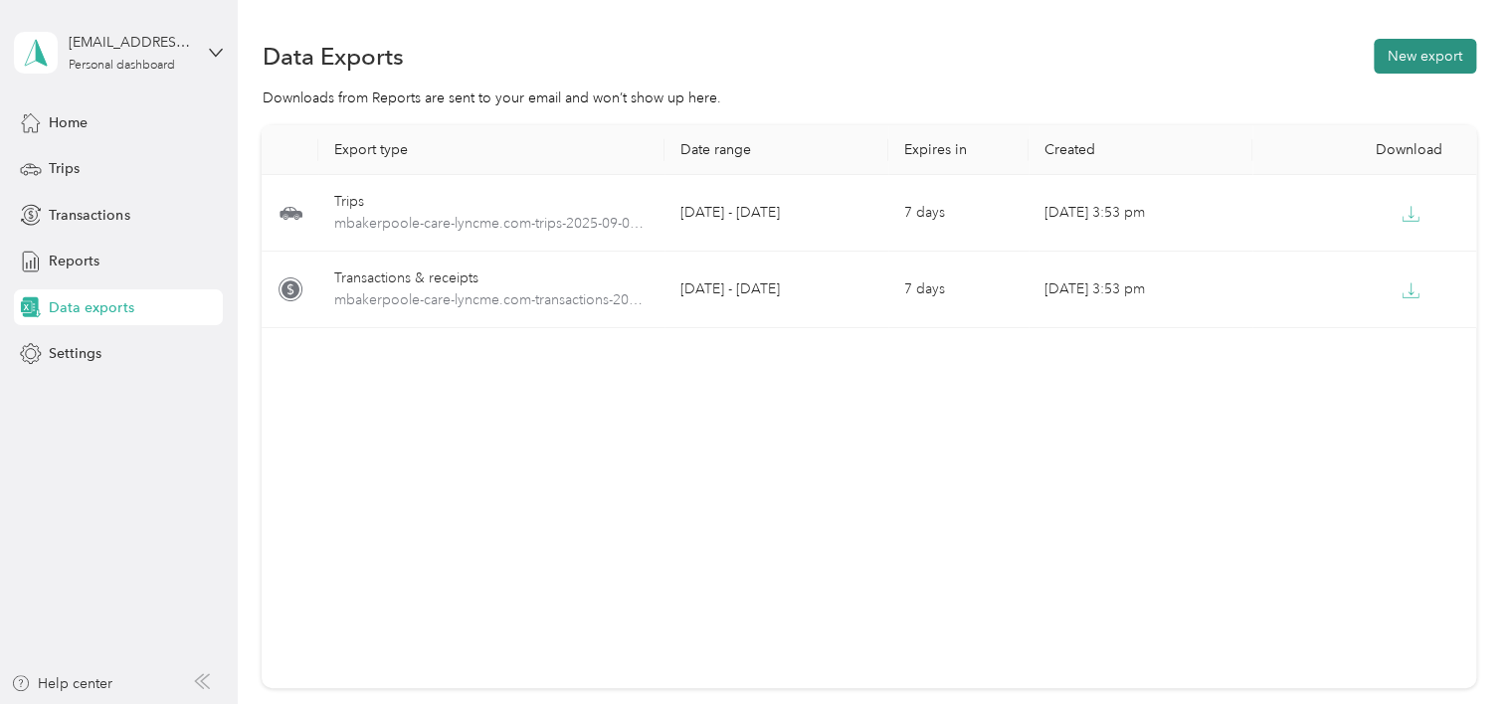
click at [1432, 70] on button "New export" at bounding box center [1425, 56] width 102 height 35
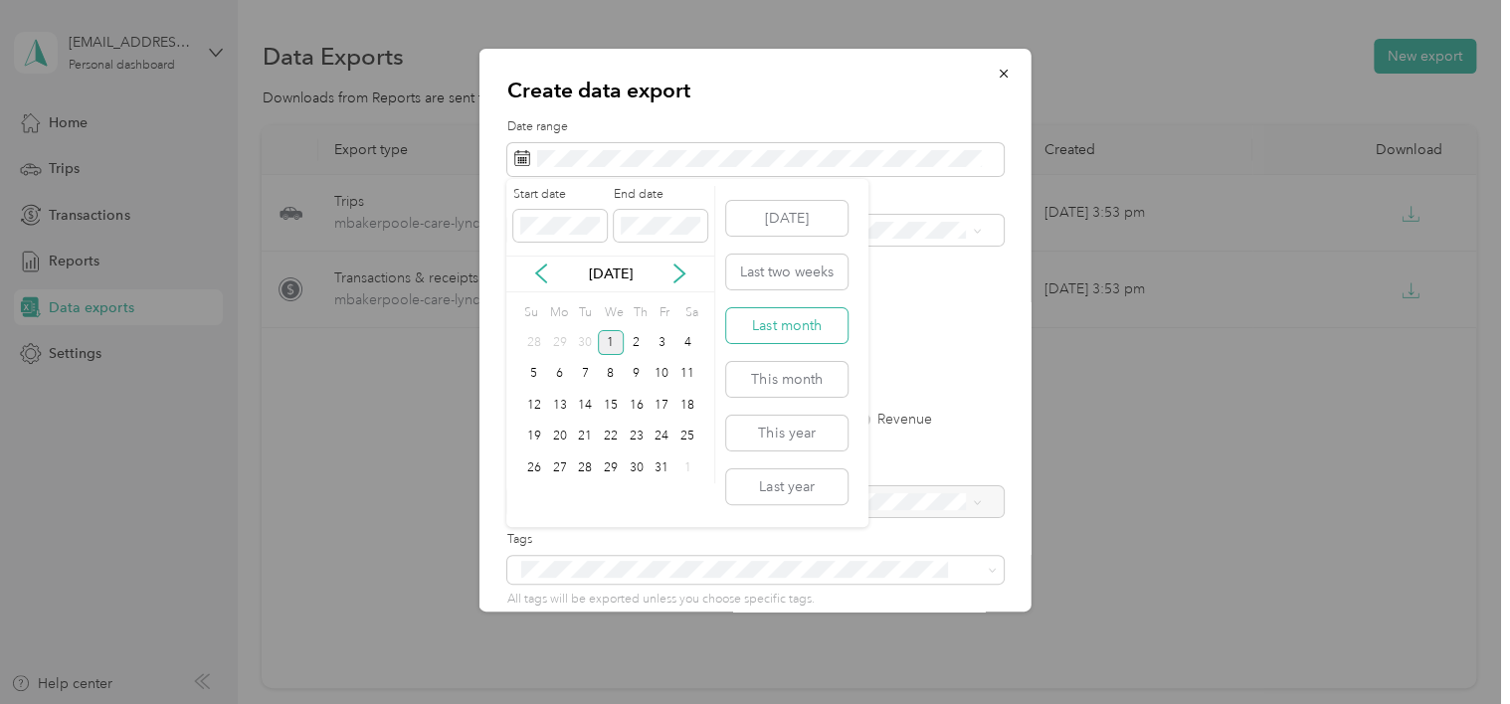
click at [795, 331] on button "Last month" at bounding box center [786, 325] width 121 height 35
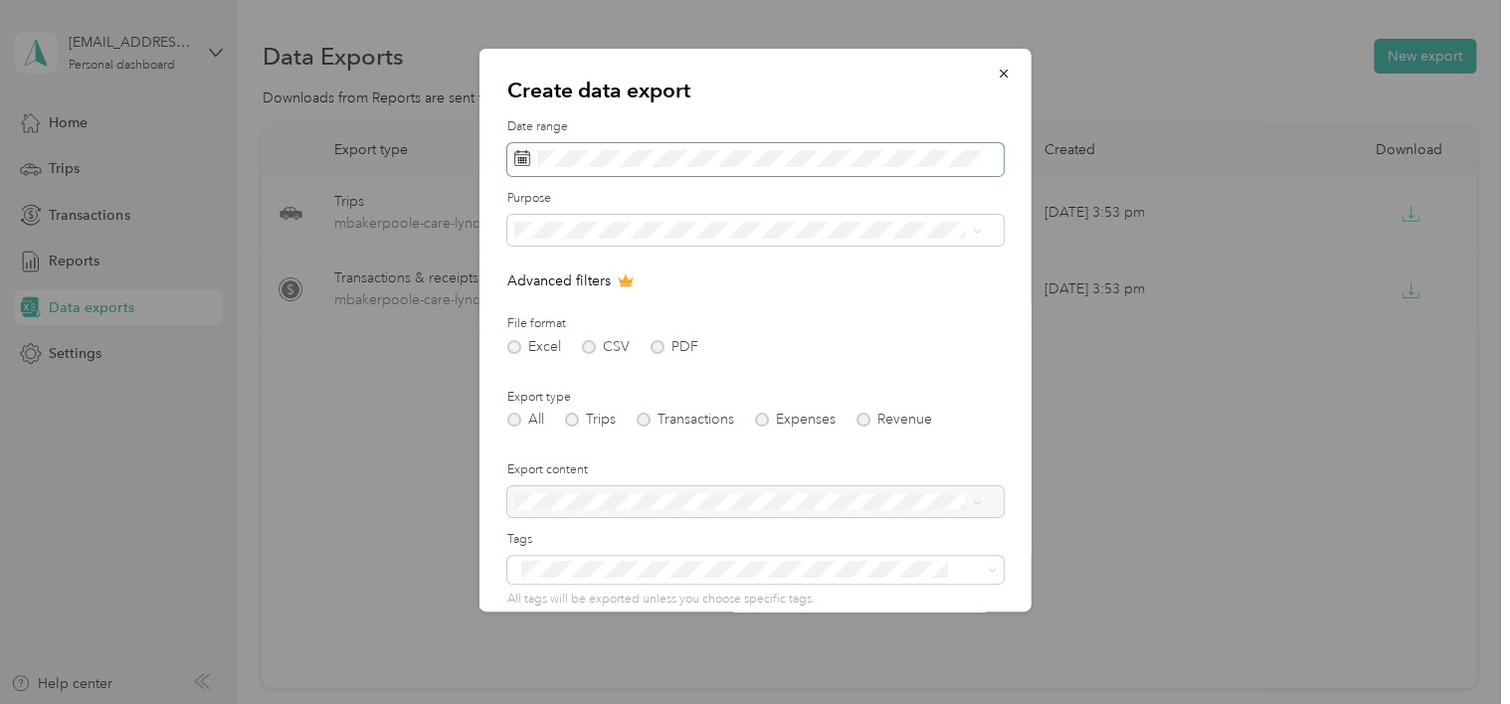
click at [764, 172] on span at bounding box center [755, 160] width 496 height 34
click at [1003, 354] on div "Create data export Date range Purpose Advanced filters File format Excel CSV PD…" at bounding box center [755, 330] width 552 height 563
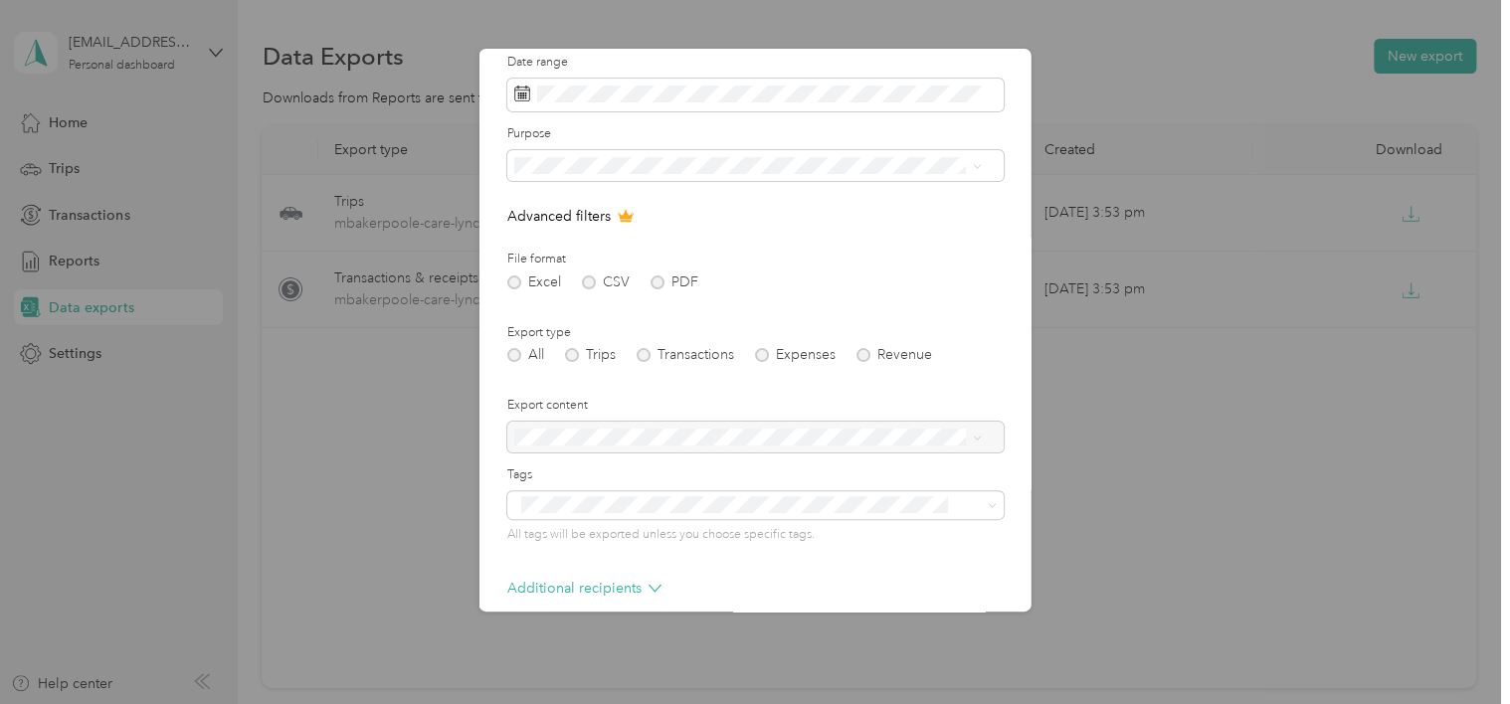
scroll to position [99, 0]
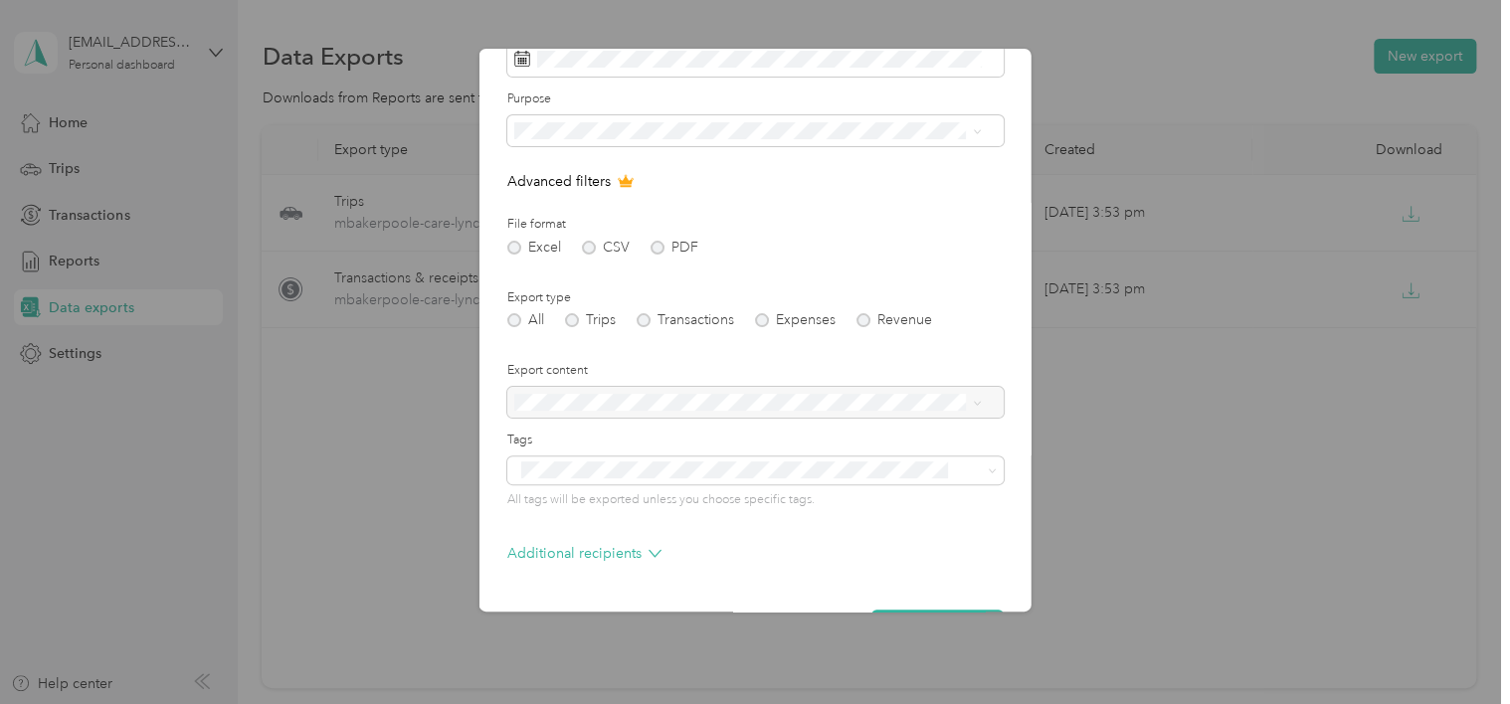
click at [593, 195] on div "Care Lync" at bounding box center [747, 199] width 454 height 21
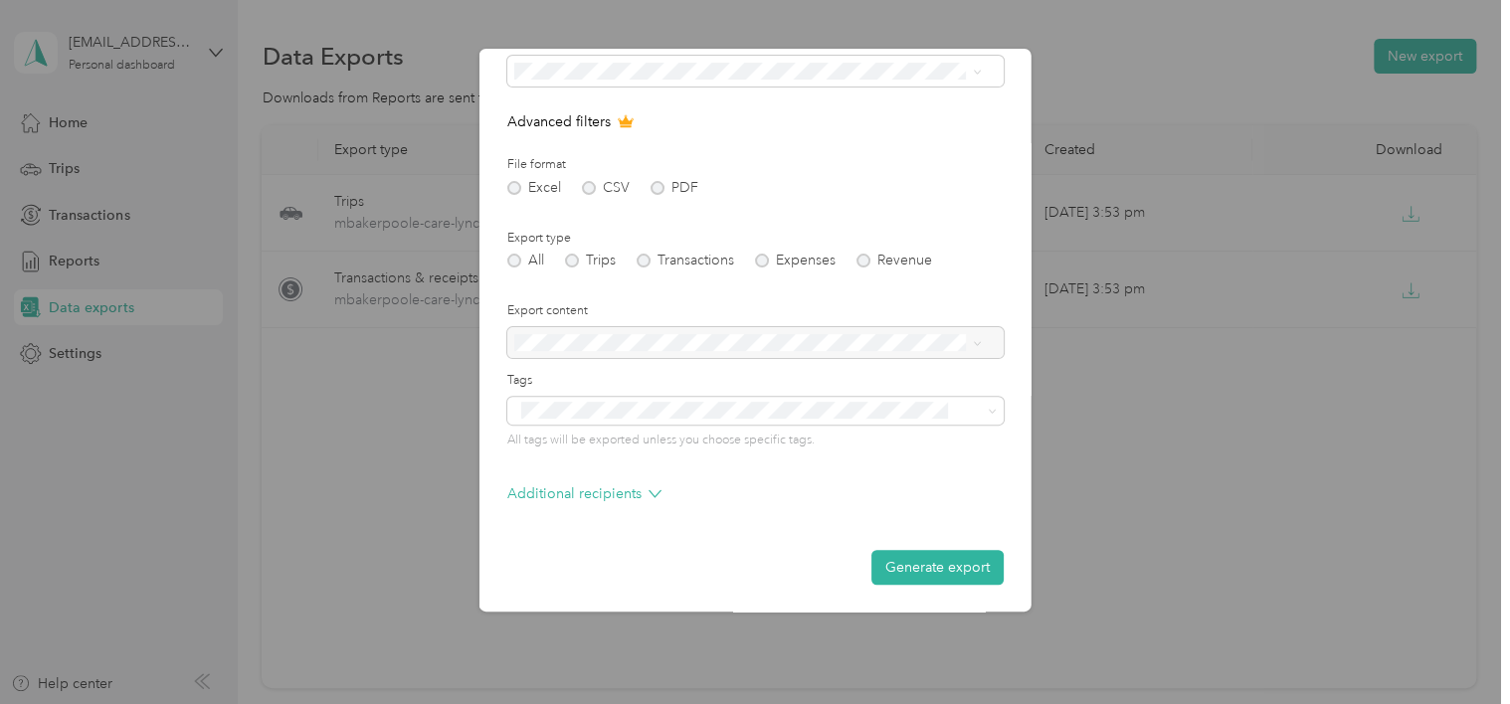
scroll to position [159, 0]
click at [946, 564] on button "Generate export" at bounding box center [937, 567] width 132 height 35
